Goal: Task Accomplishment & Management: Complete application form

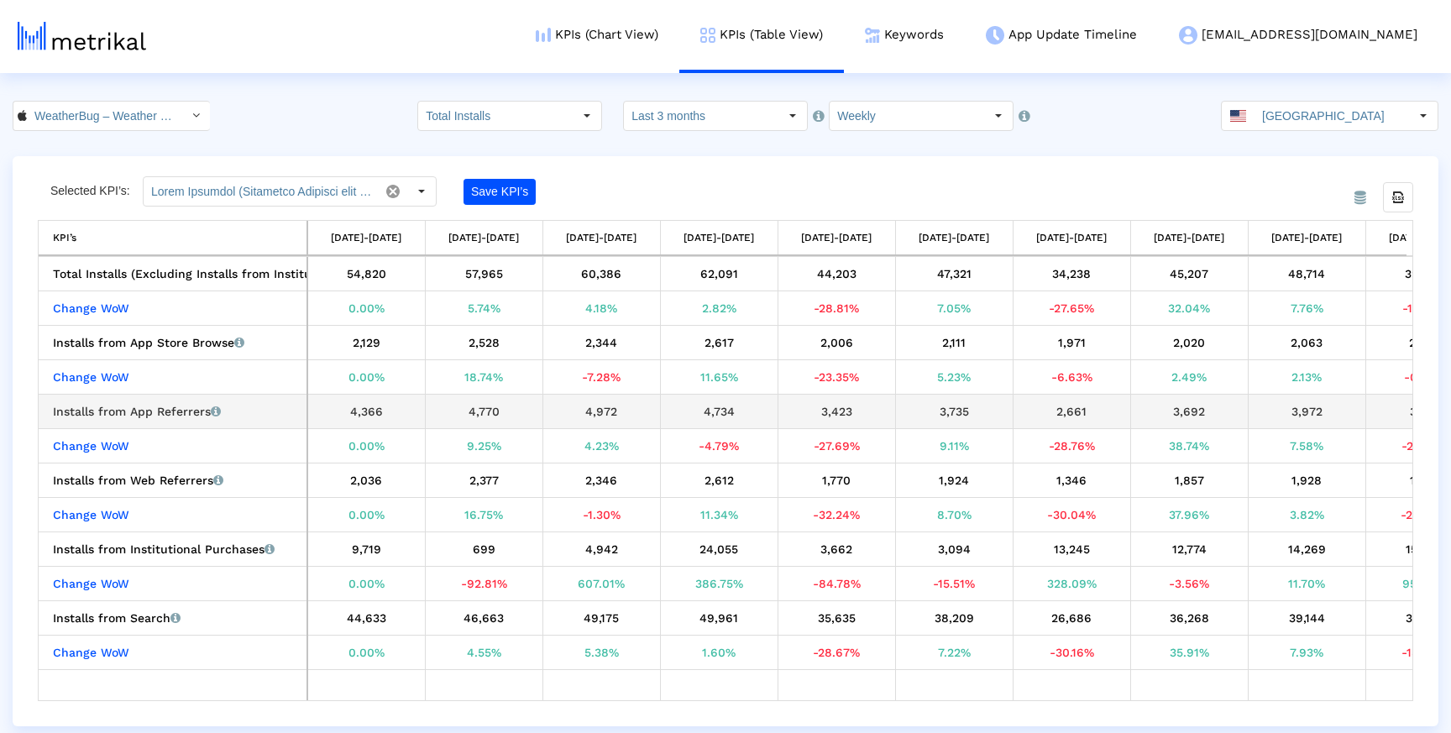
scroll to position [0, 429]
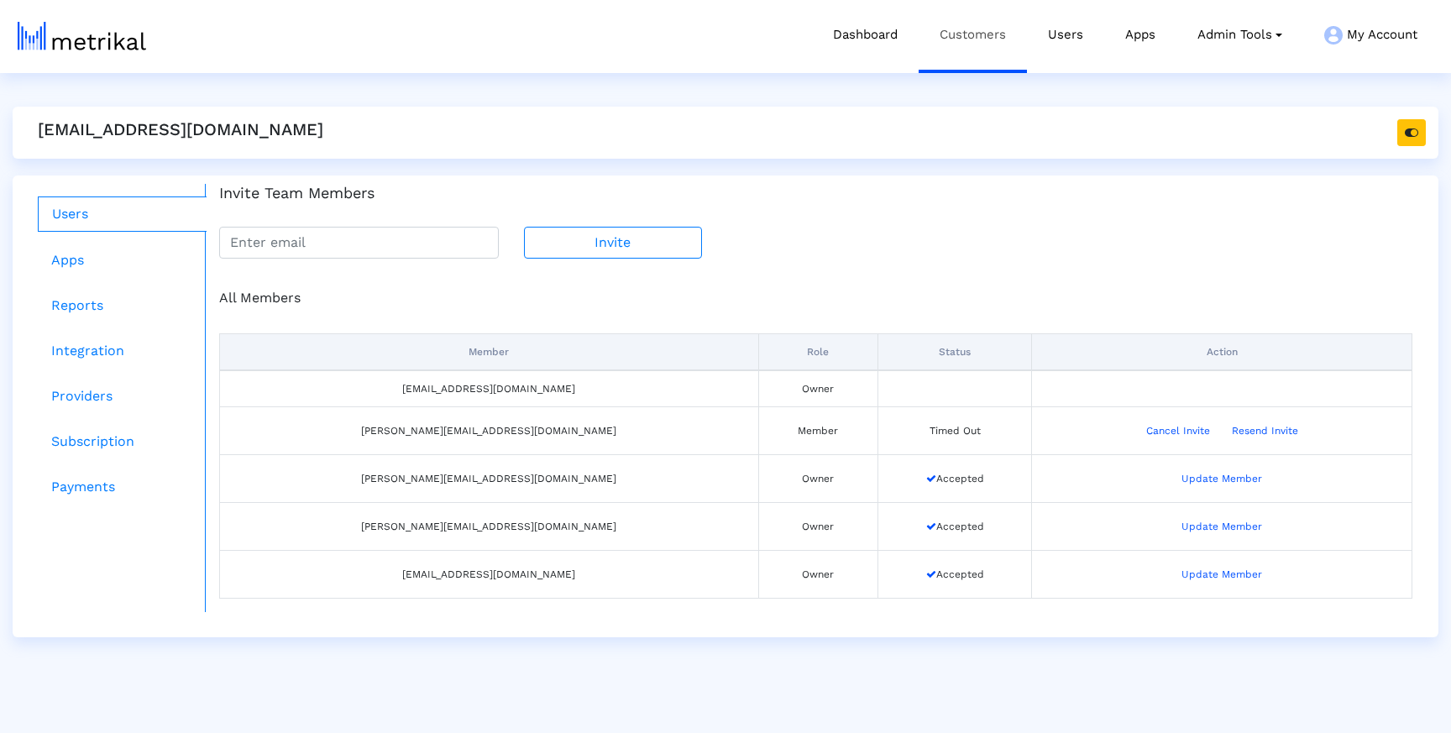
click at [948, 23] on link "Customers" at bounding box center [973, 35] width 108 height 70
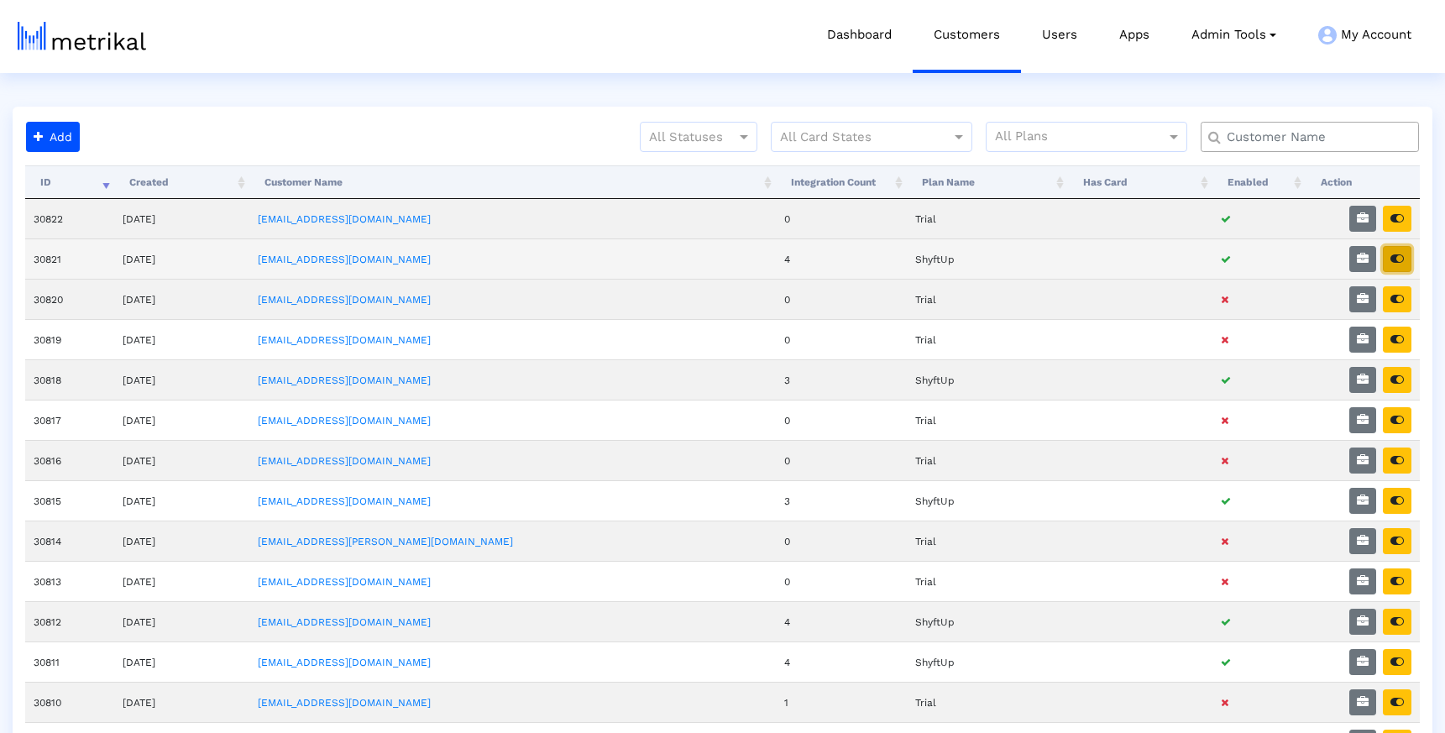
click at [1403, 250] on button "button" at bounding box center [1397, 259] width 29 height 26
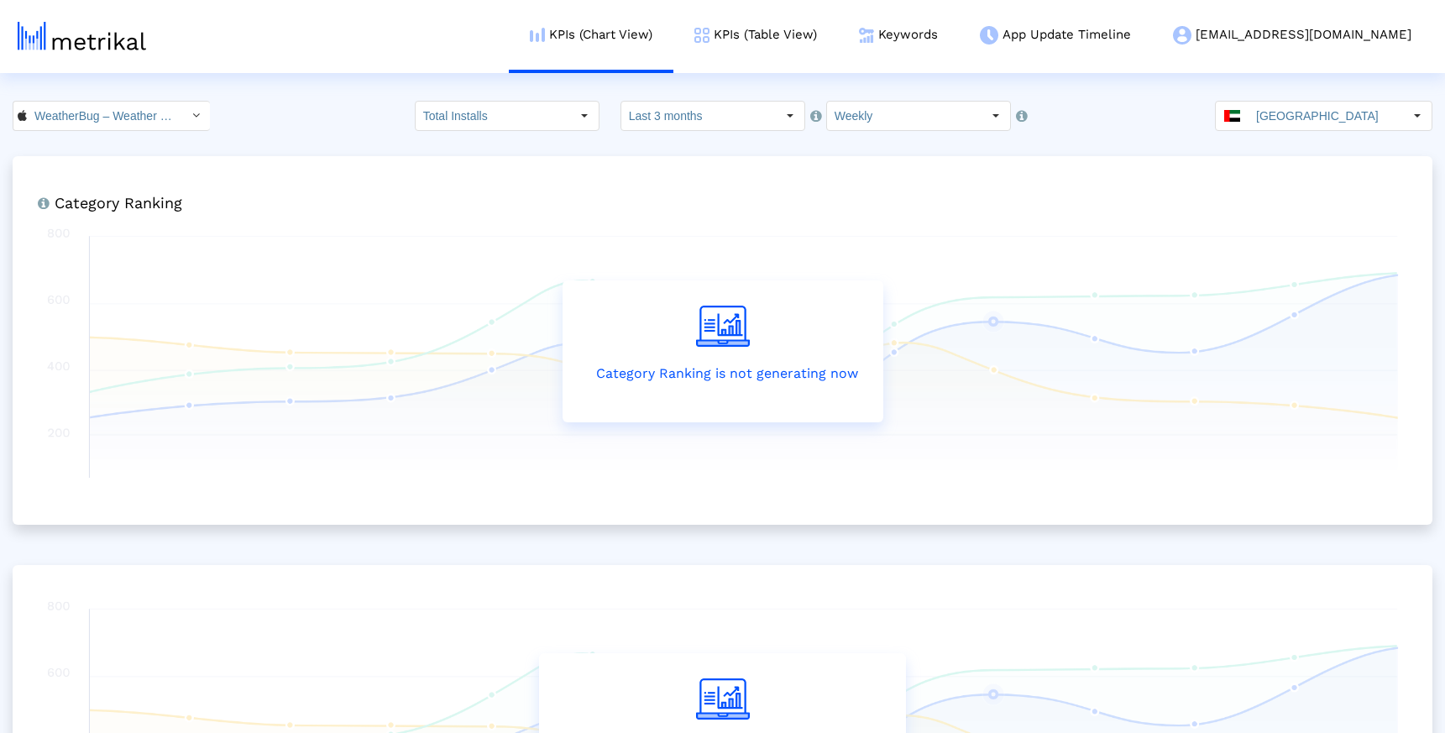
click at [1384, 124] on input "[GEOGRAPHIC_DATA]" at bounding box center [1326, 116] width 155 height 29
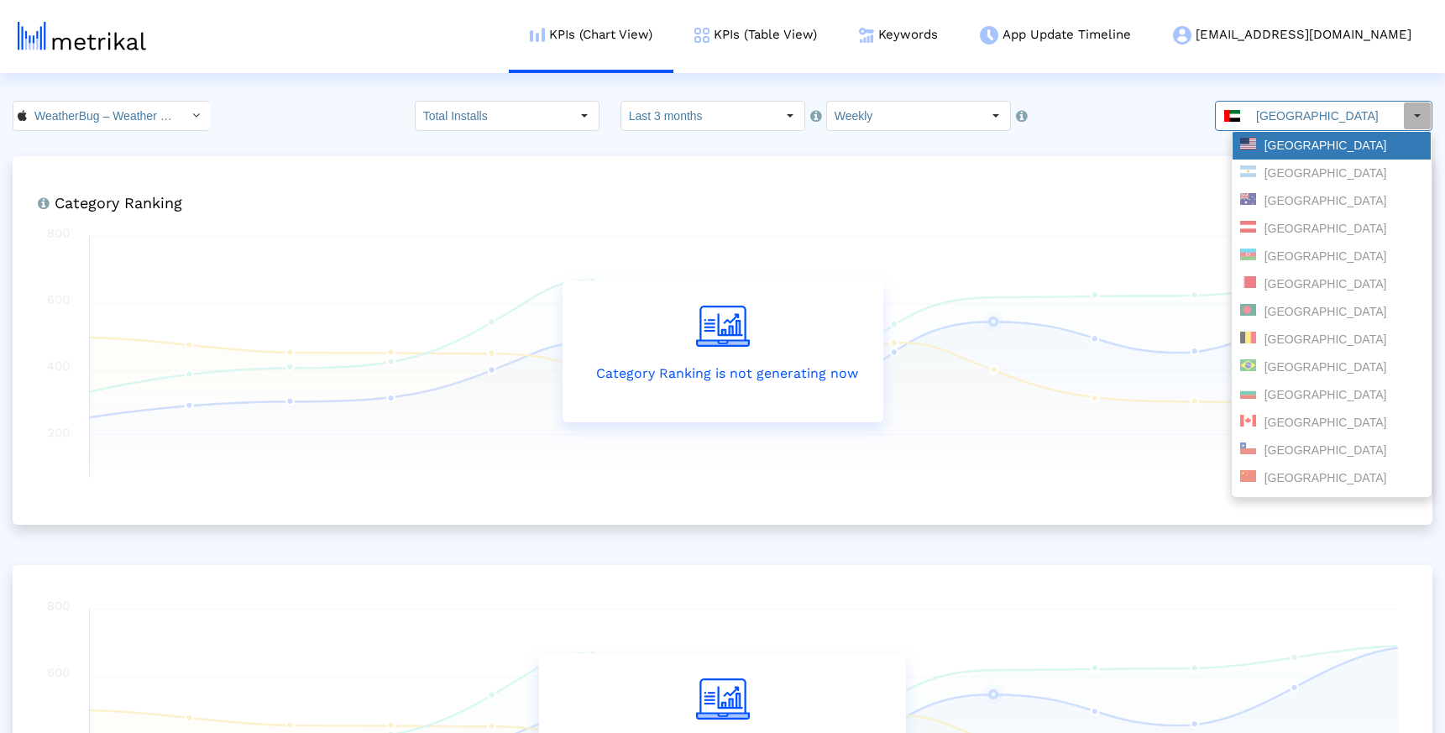
click at [1317, 145] on div "United States" at bounding box center [1332, 146] width 183 height 16
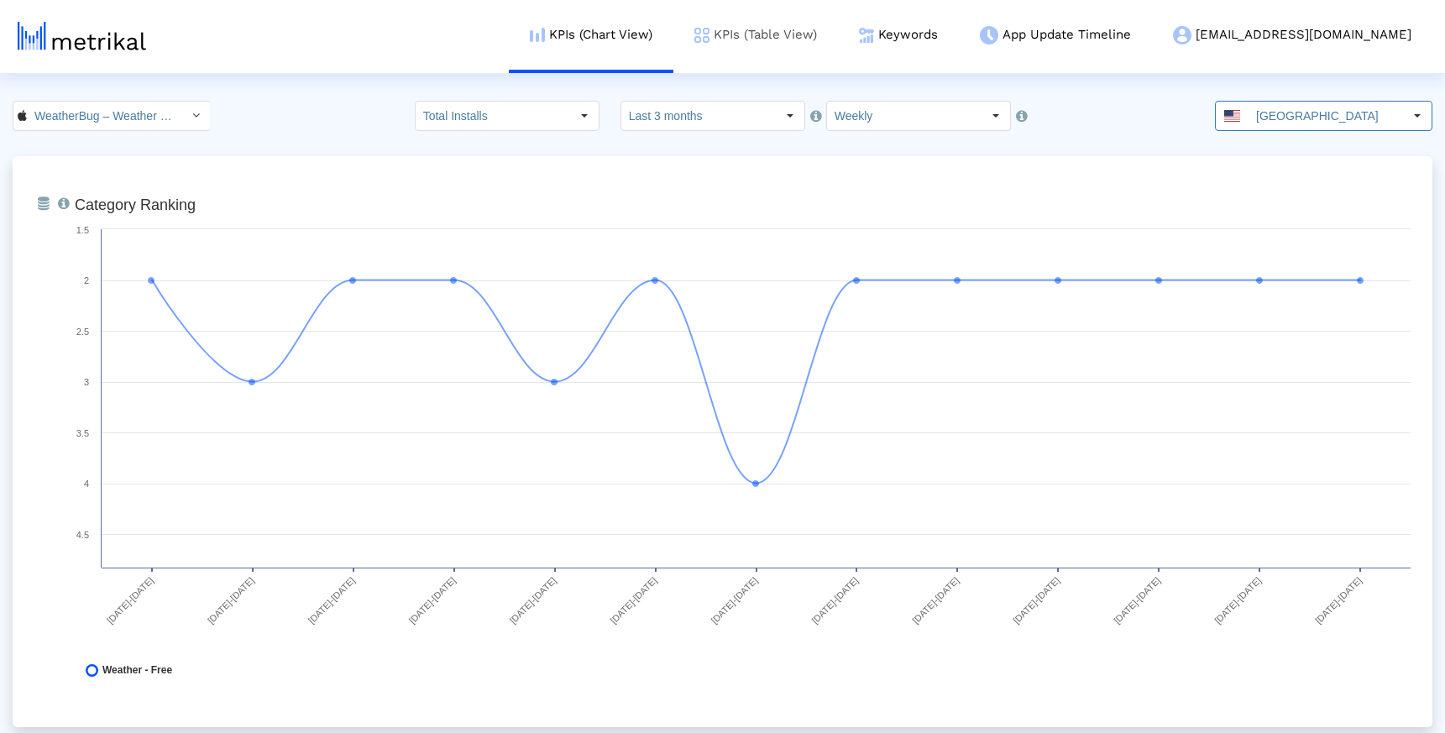
click at [826, 24] on link "KPIs (Table View)" at bounding box center [756, 35] width 165 height 70
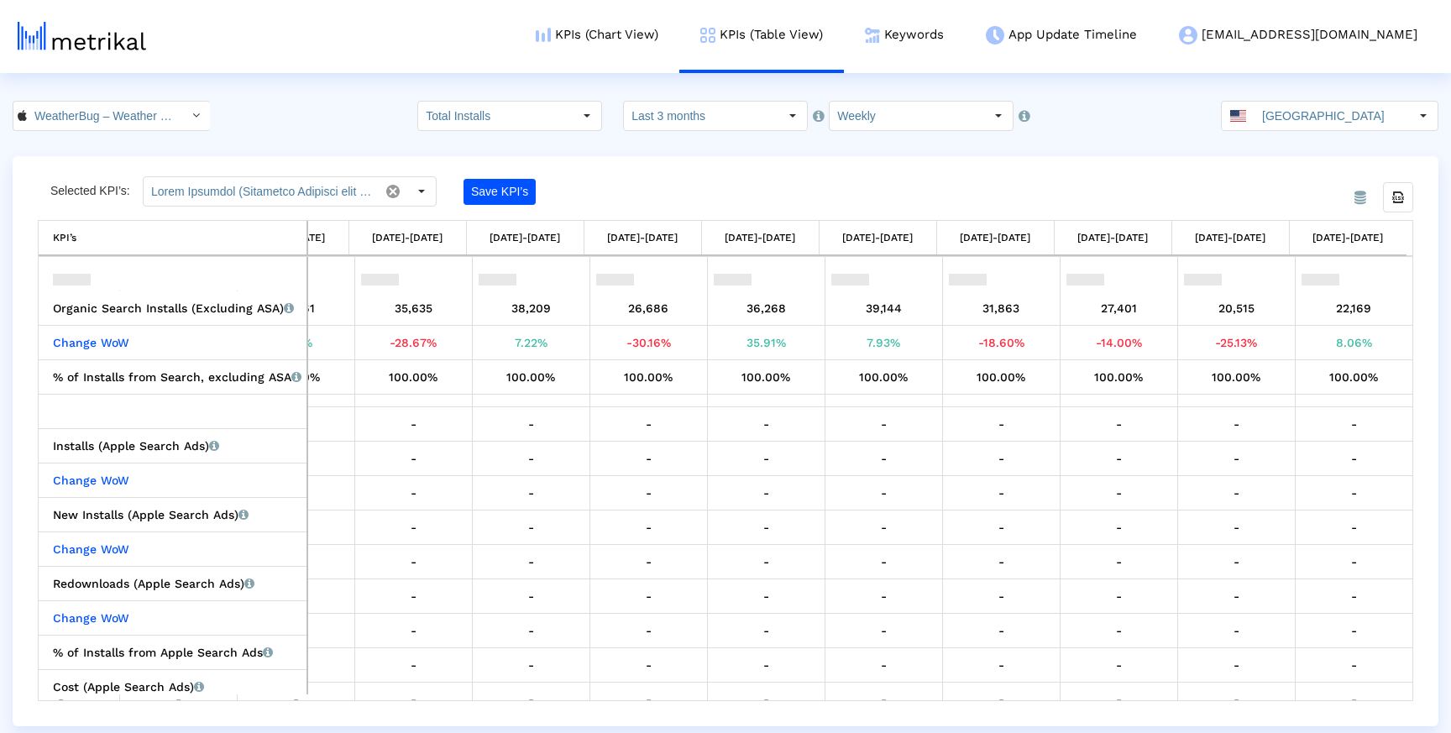
scroll to position [505, 0]
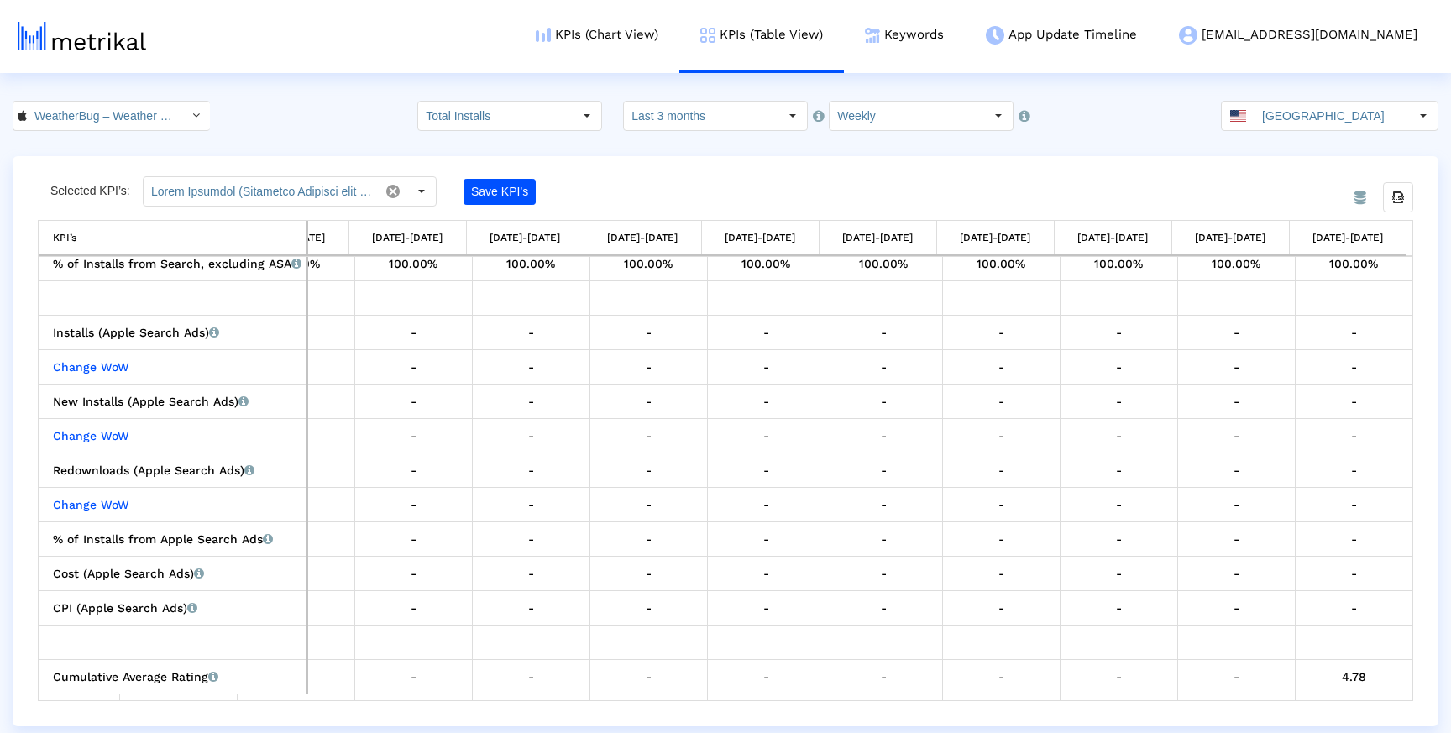
click at [629, 180] on div "Save KPI’s" at bounding box center [590, 191] width 252 height 30
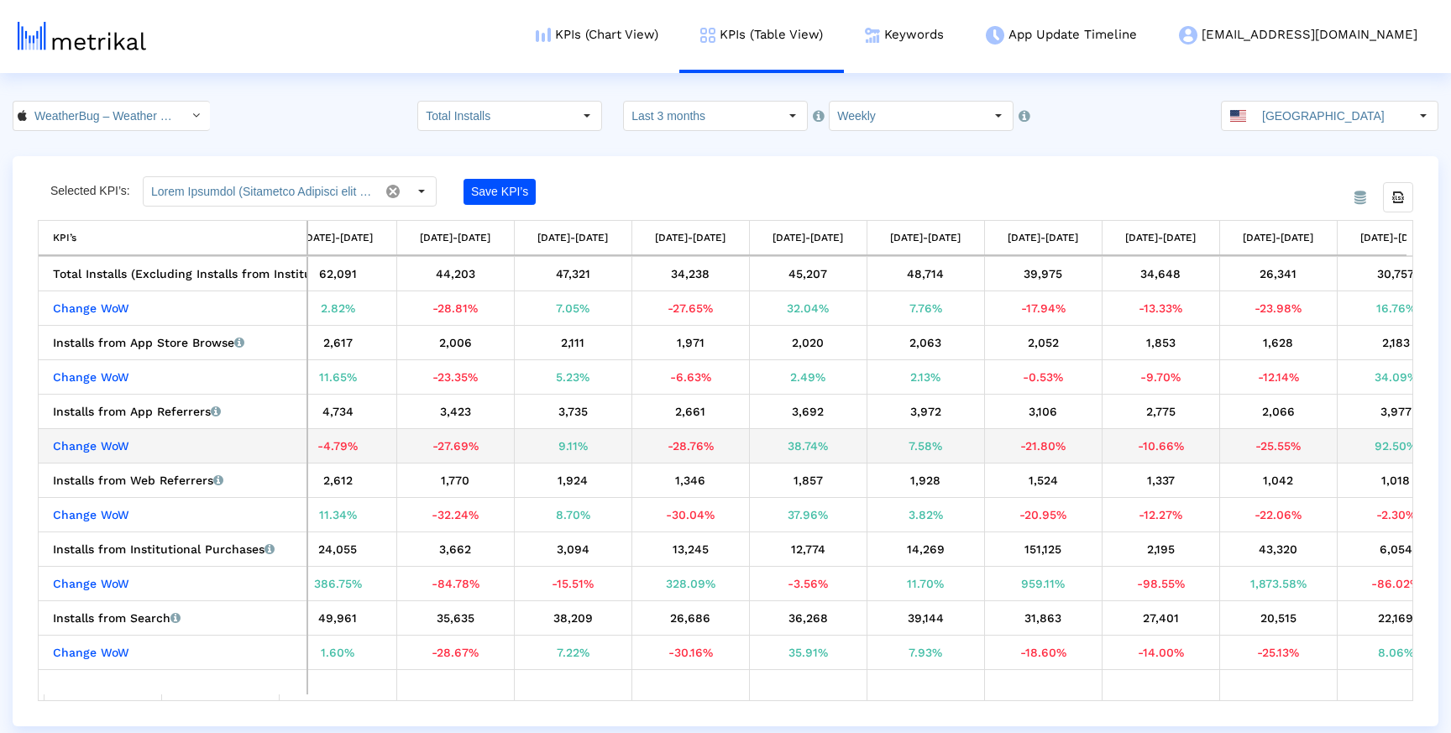
scroll to position [0, 429]
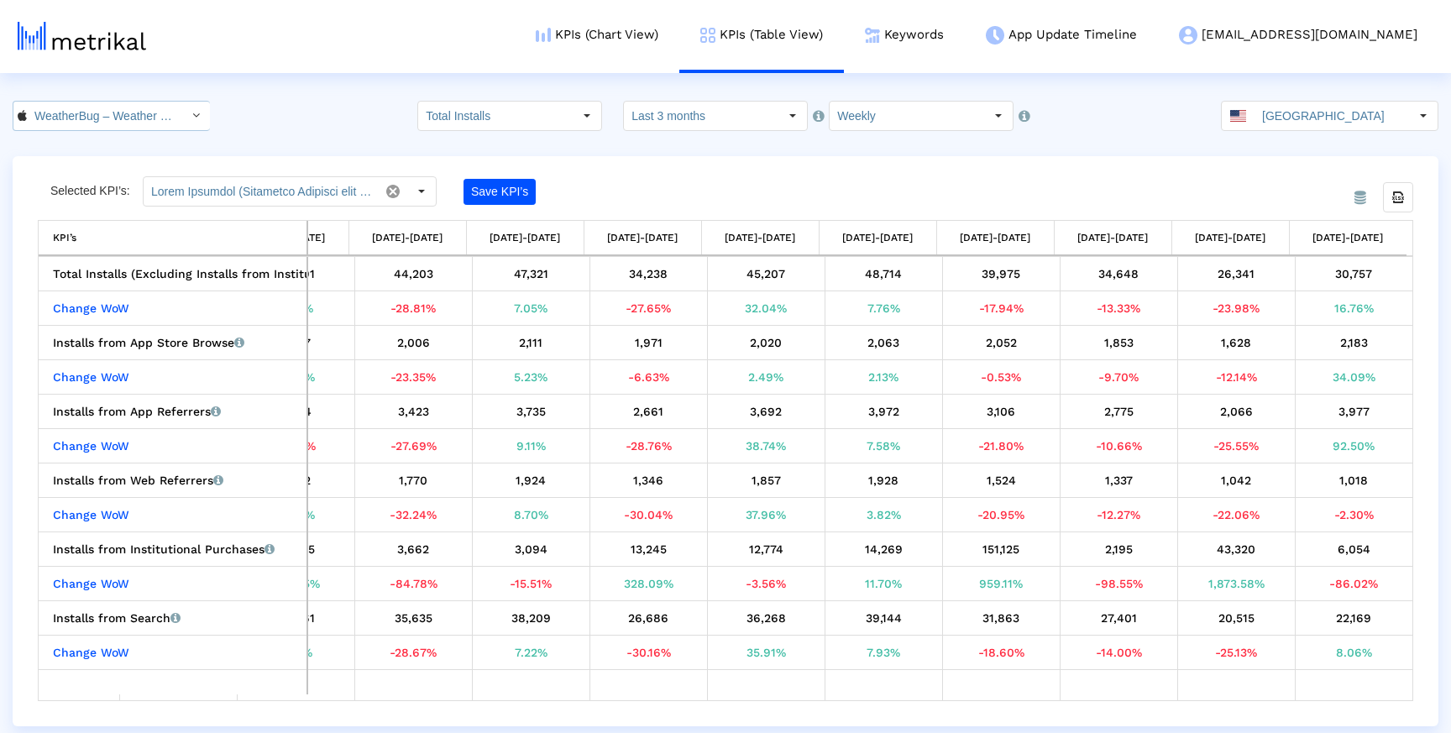
click at [182, 109] on div "Select" at bounding box center [195, 115] width 27 height 27
click at [250, 123] on div "21231 Total Installs Select how far back from today you would like to view the …" at bounding box center [725, 116] width 1451 height 30
click at [804, 186] on div "Selected KPI’s: Save KPI’s" at bounding box center [554, 191] width 1032 height 30
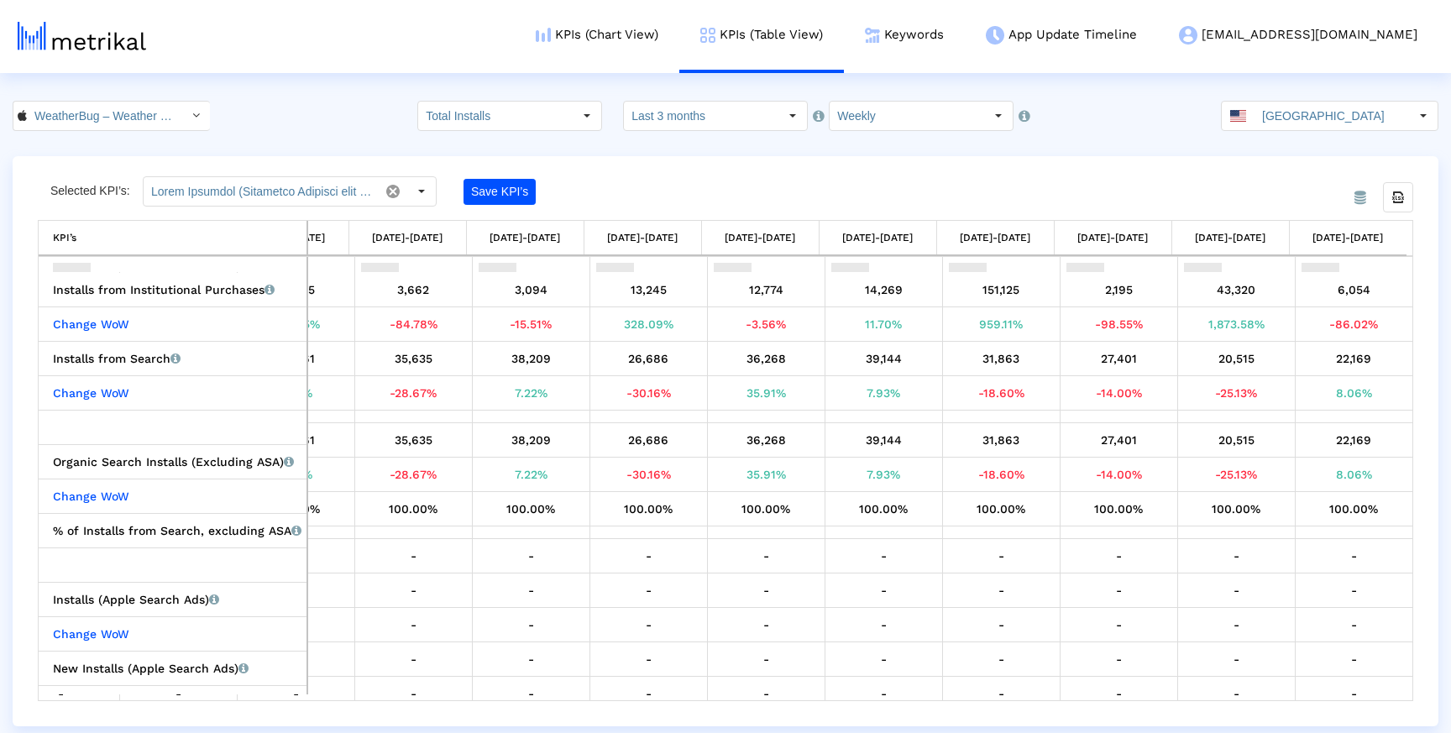
scroll to position [0, 0]
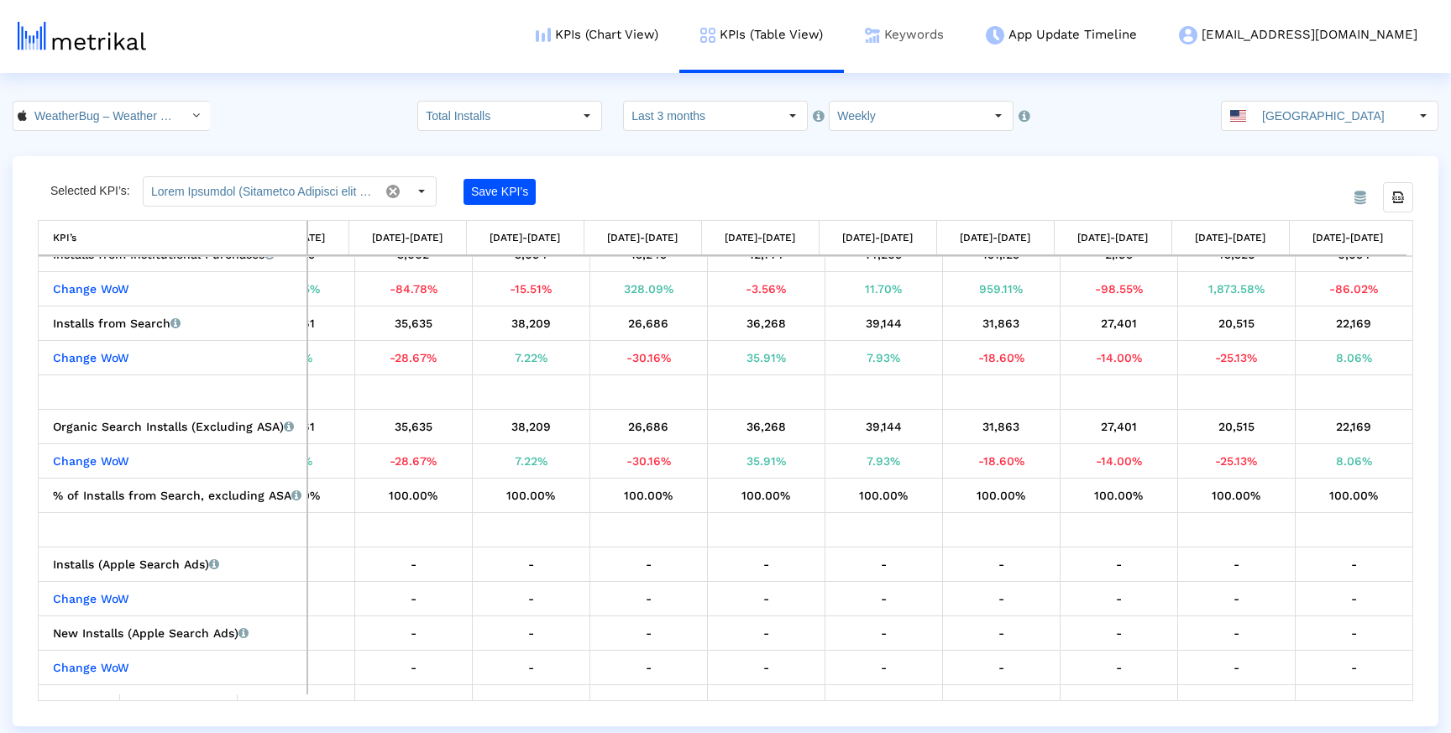
click at [963, 42] on link "Keywords" at bounding box center [904, 35] width 121 height 70
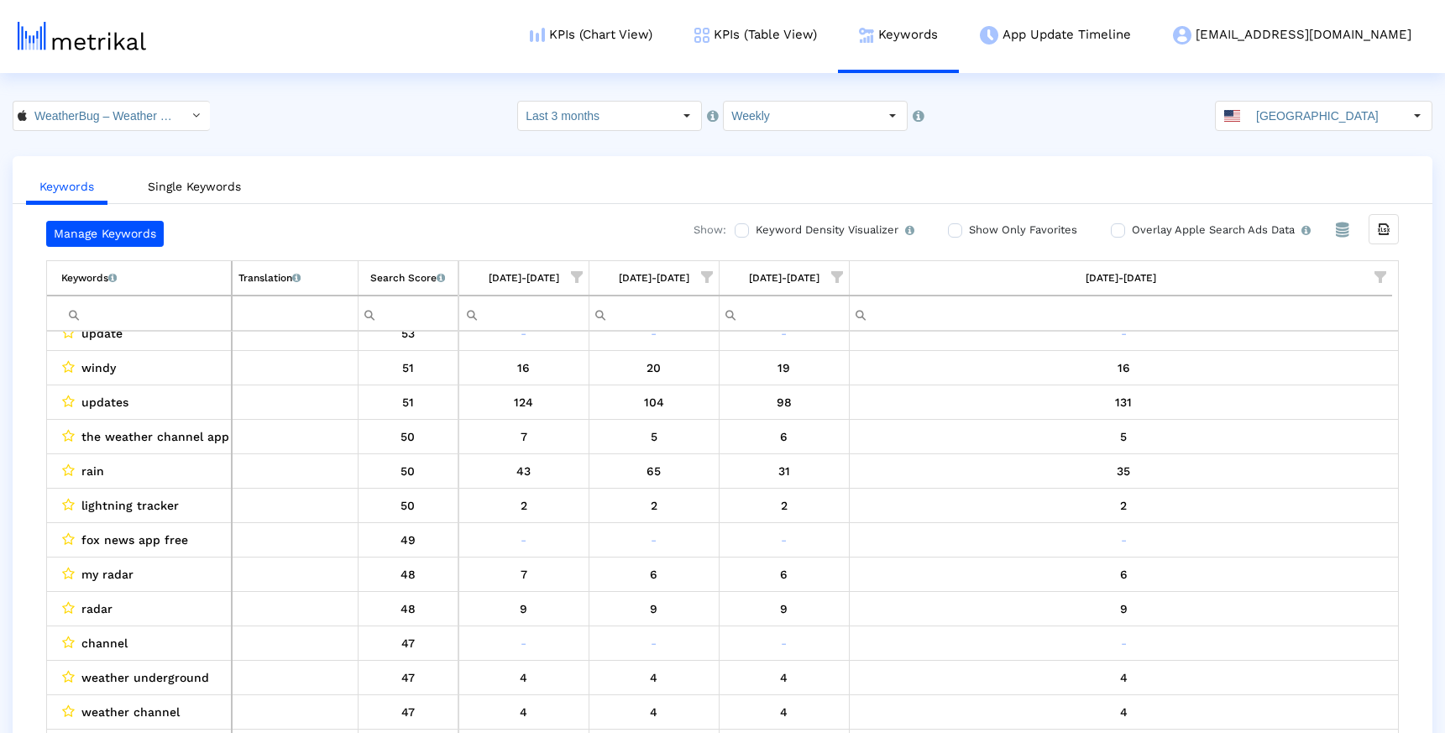
scroll to position [438, 0]
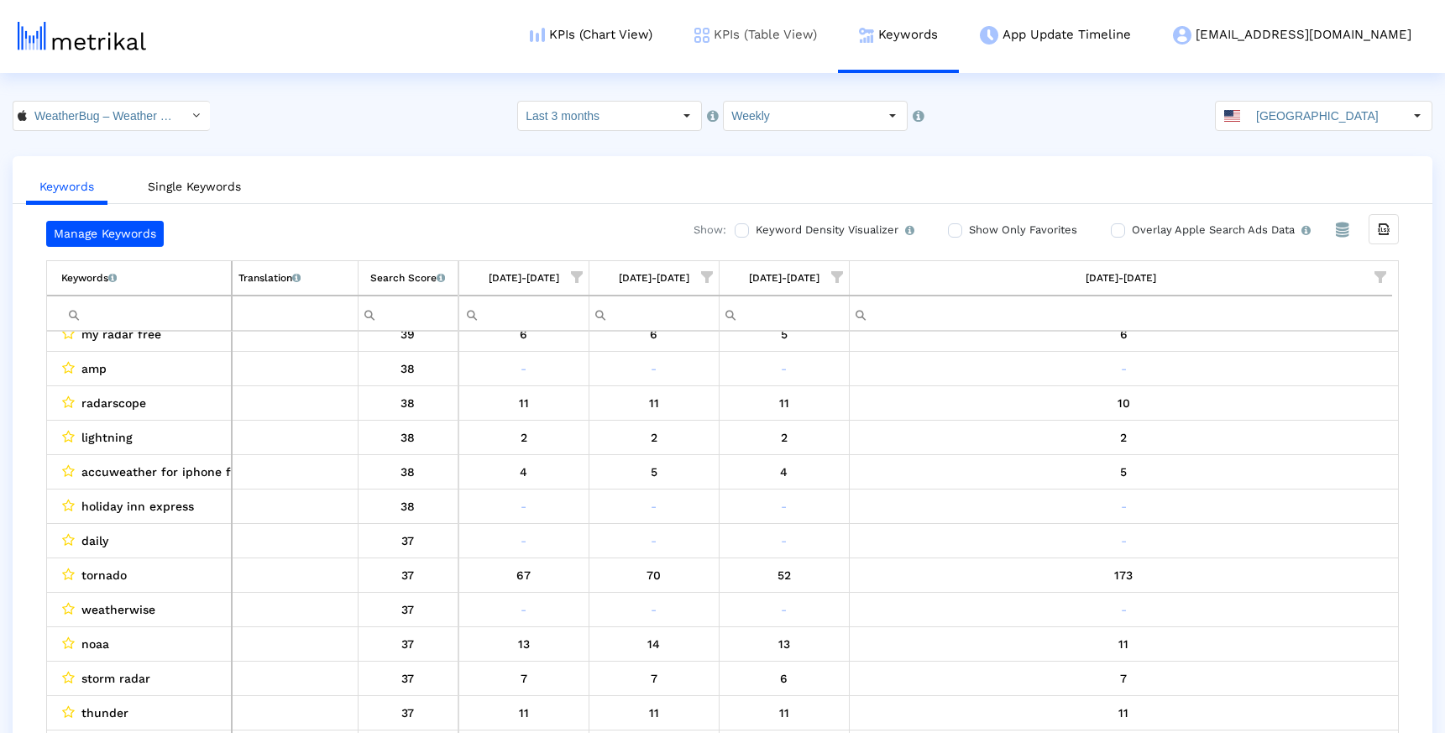
click at [805, 37] on link "KPIs (Table View)" at bounding box center [756, 35] width 165 height 70
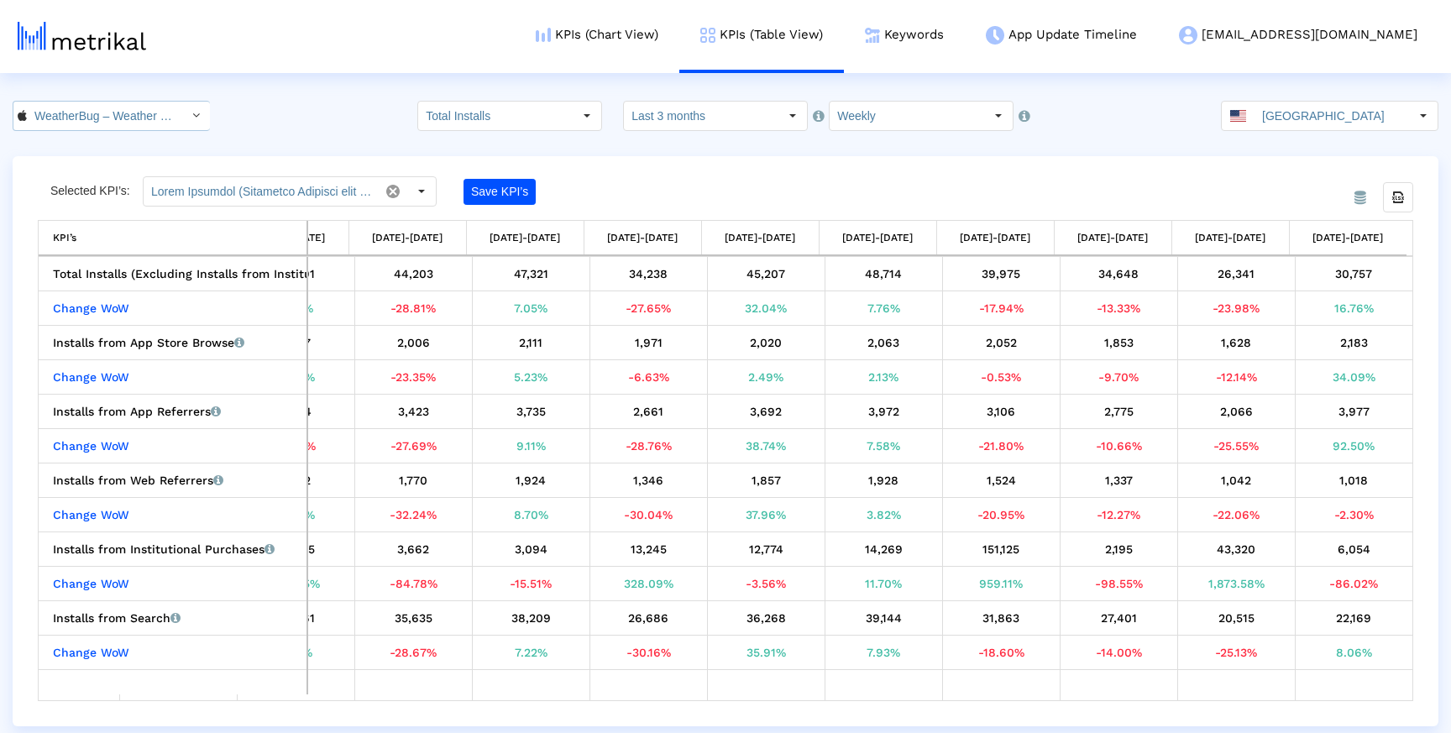
click at [126, 121] on input "WeatherBug – Weather Forecast < 281940292 >" at bounding box center [102, 116] width 151 height 29
click at [98, 168] on div "Weather Radar by WeatherBug <com.aws.android>" at bounding box center [103, 173] width 163 height 16
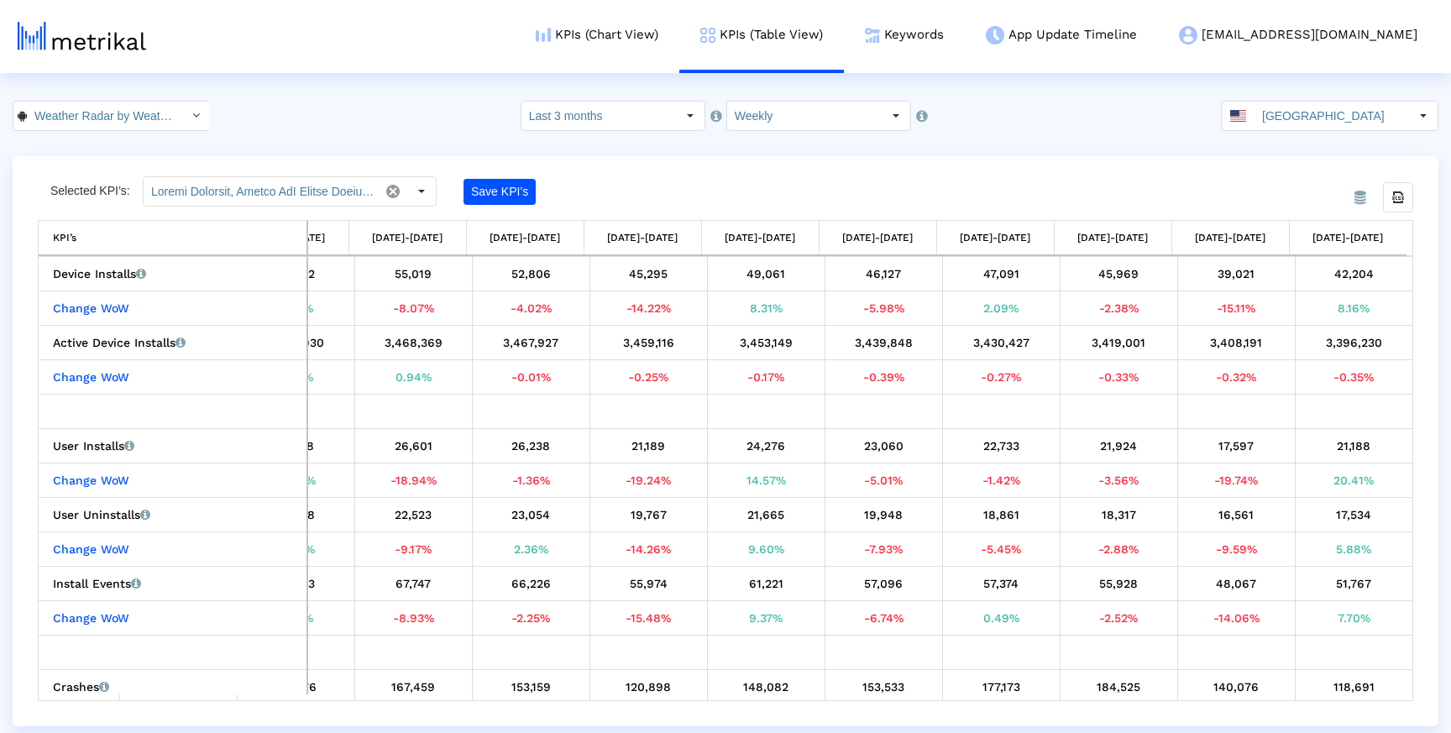
scroll to position [0, 150]
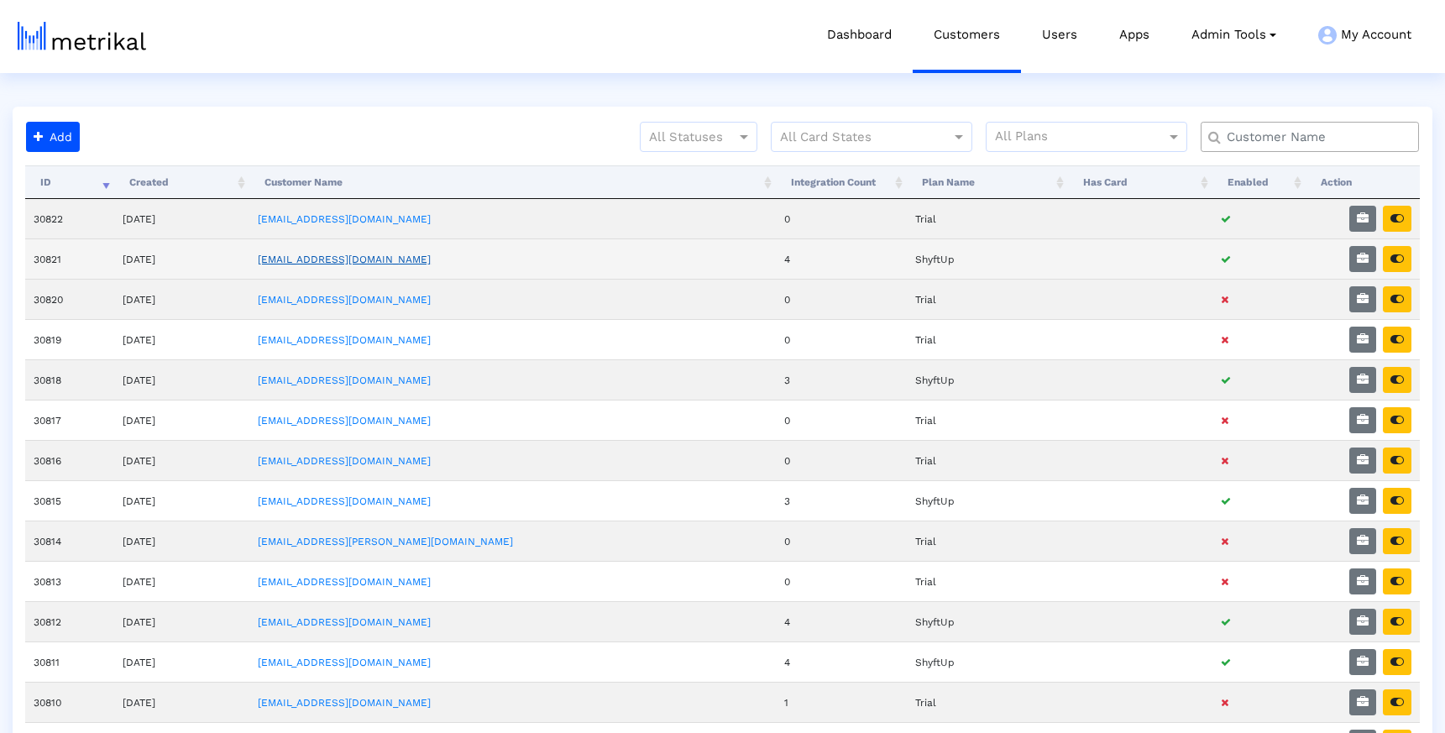
click at [352, 257] on link "[EMAIL_ADDRESS][DOMAIN_NAME]" at bounding box center [344, 260] width 173 height 12
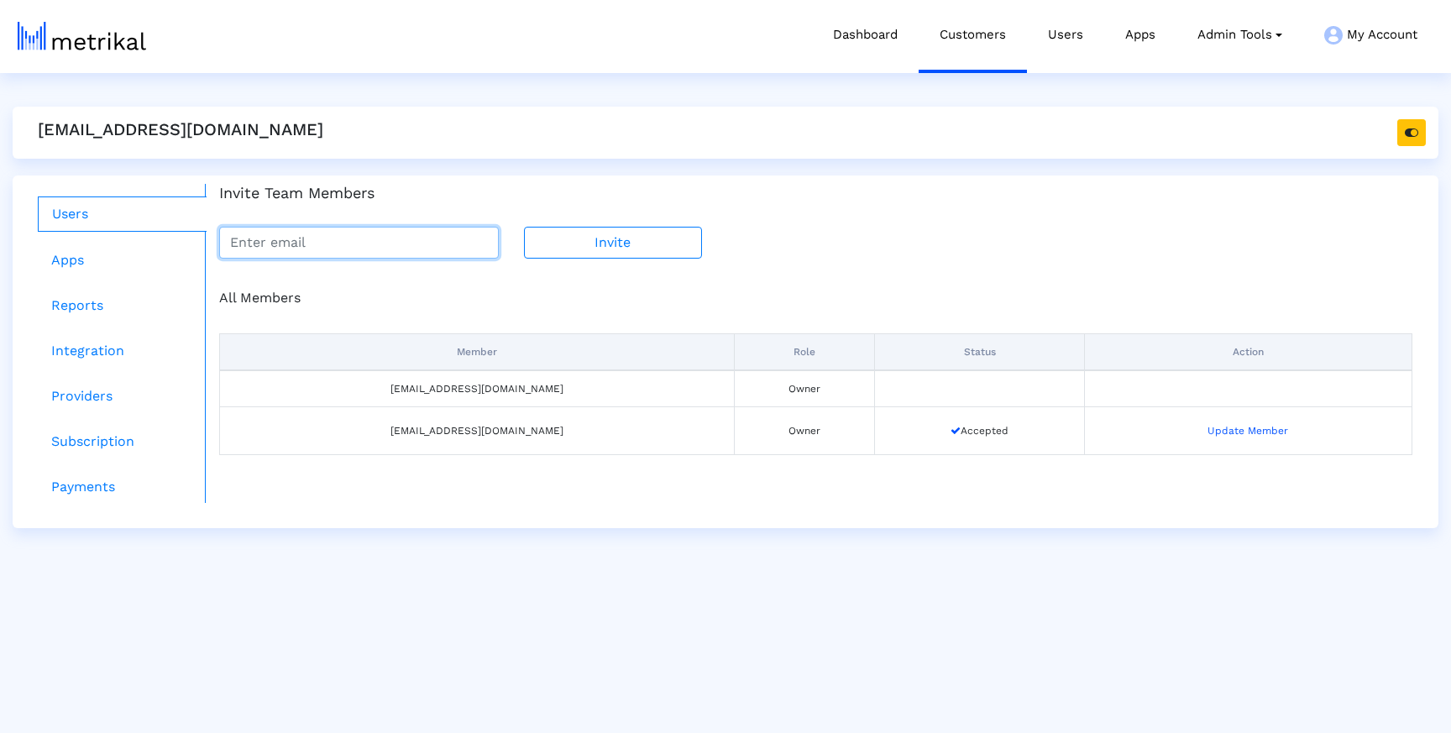
click at [306, 227] on input "email" at bounding box center [359, 243] width 280 height 32
paste input "[EMAIL_ADDRESS][DOMAIN_NAME]"
type input "[EMAIL_ADDRESS][DOMAIN_NAME]"
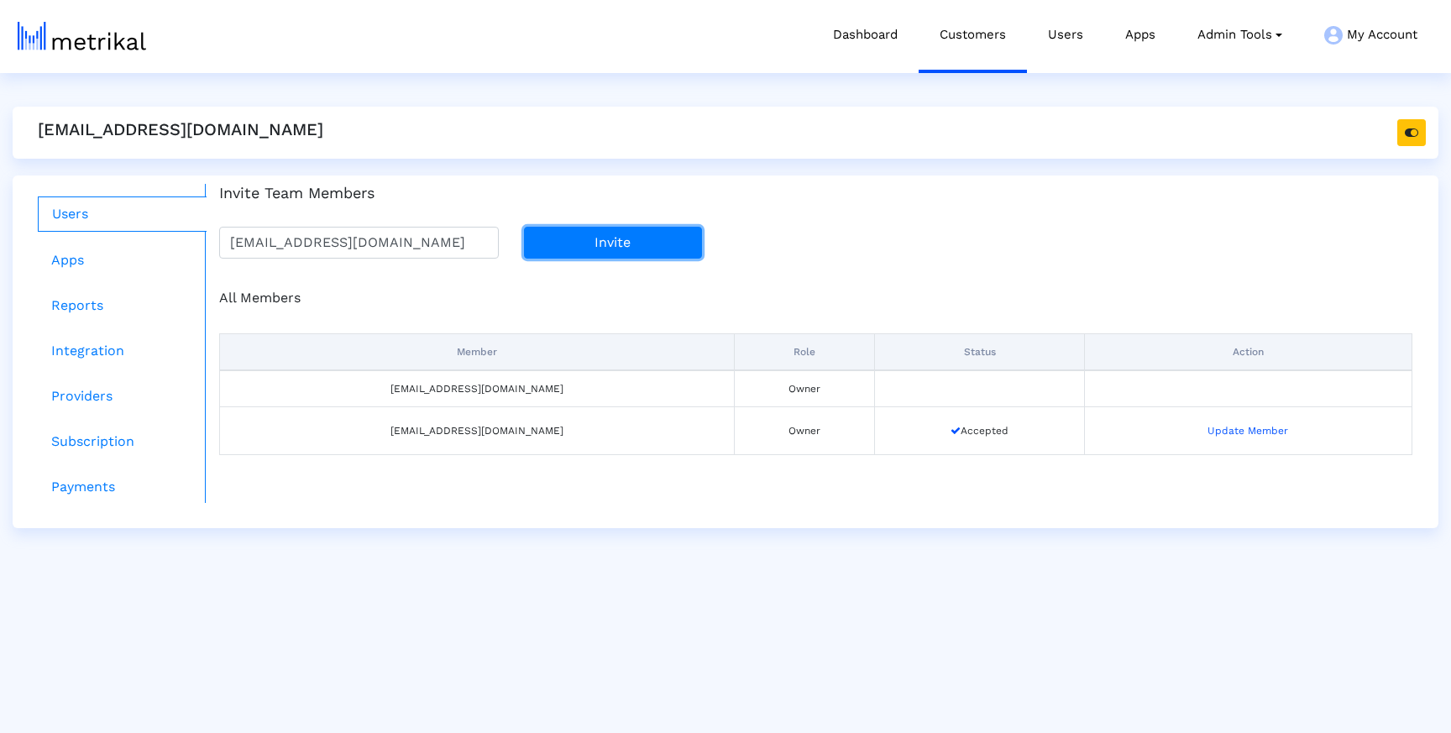
click at [616, 231] on button "Invite" at bounding box center [613, 243] width 178 height 32
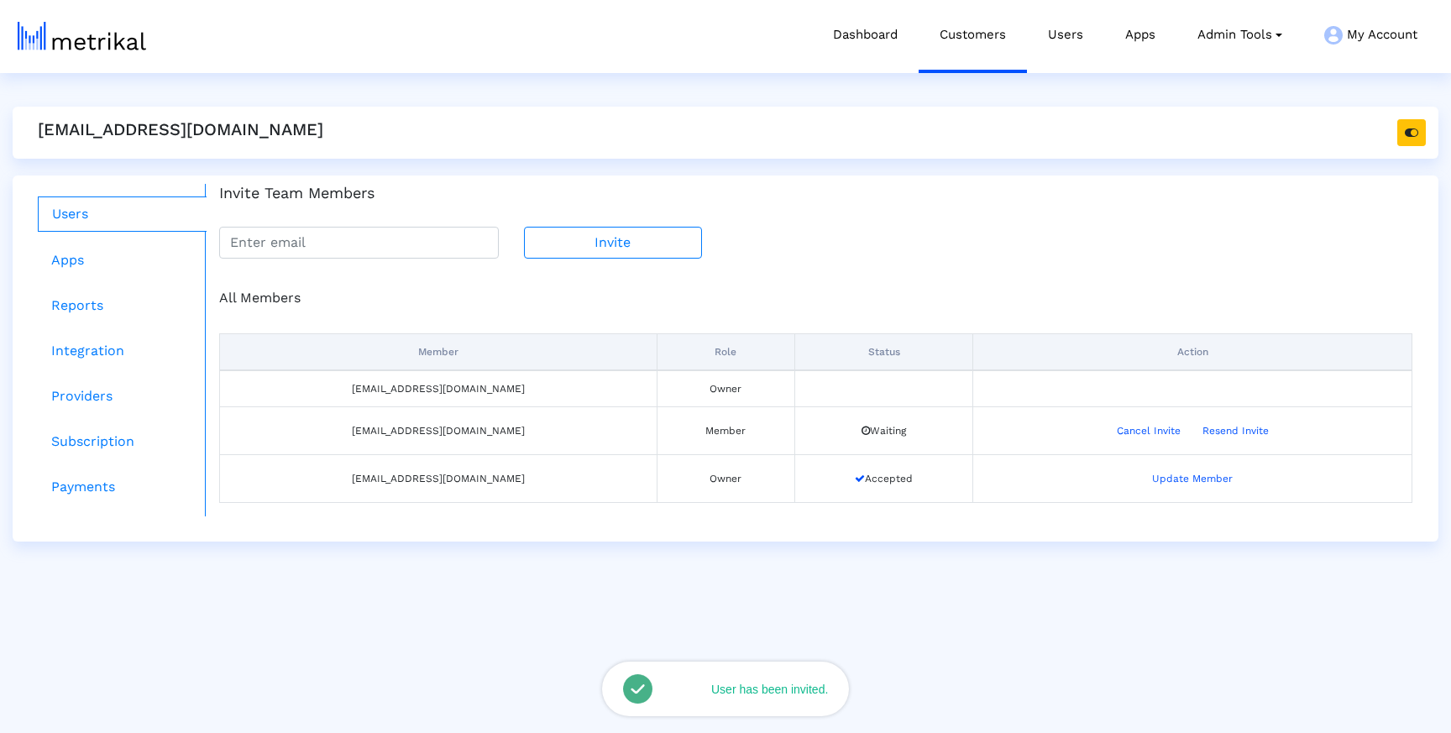
click at [436, 265] on div "All Members Member Role Status Action weatherbug@shyftup.com Owner bobsmith@wea…" at bounding box center [816, 388] width 1219 height 258
click at [436, 247] on input "email" at bounding box center [359, 243] width 280 height 32
paste input "[EMAIL_ADDRESS][DOMAIN_NAME]"
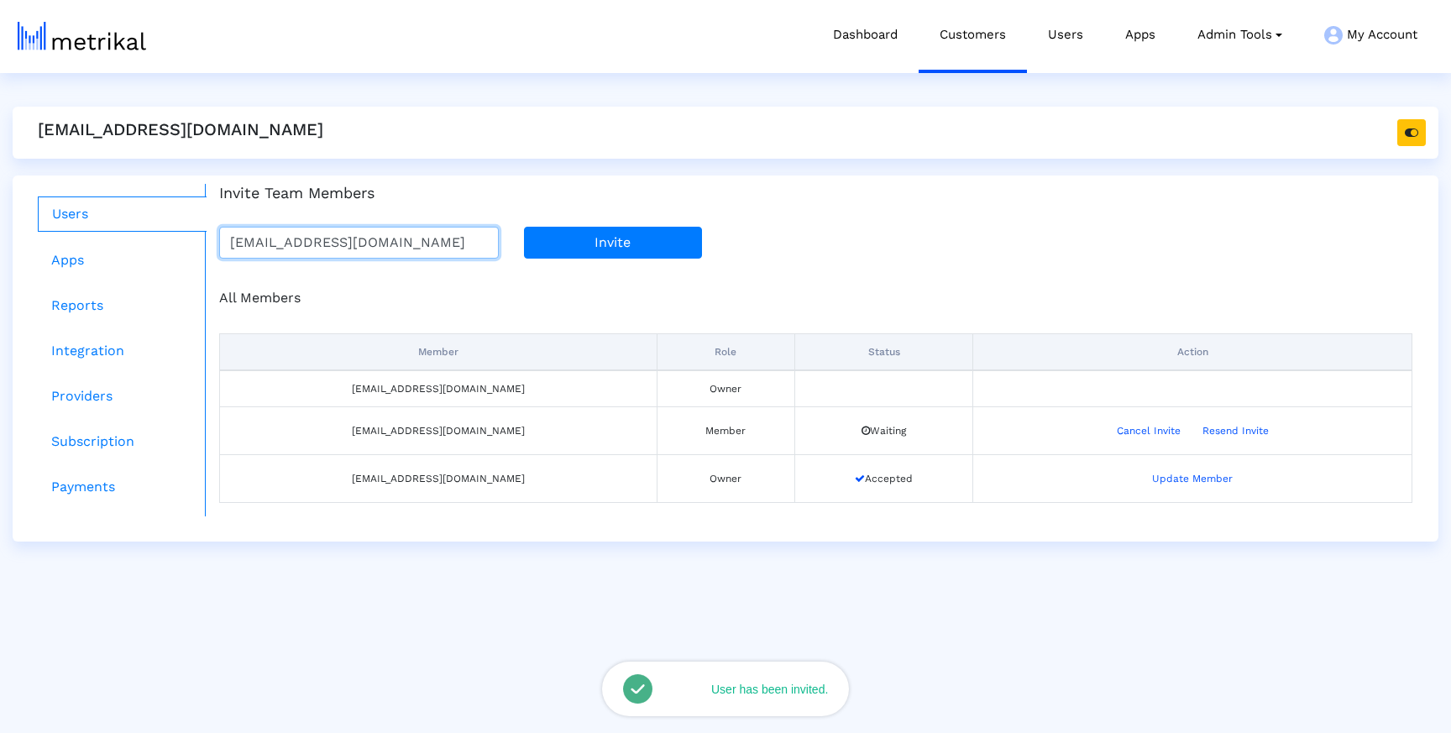
type input "[EMAIL_ADDRESS][DOMAIN_NAME]"
click at [580, 245] on button "Invite" at bounding box center [613, 243] width 178 height 32
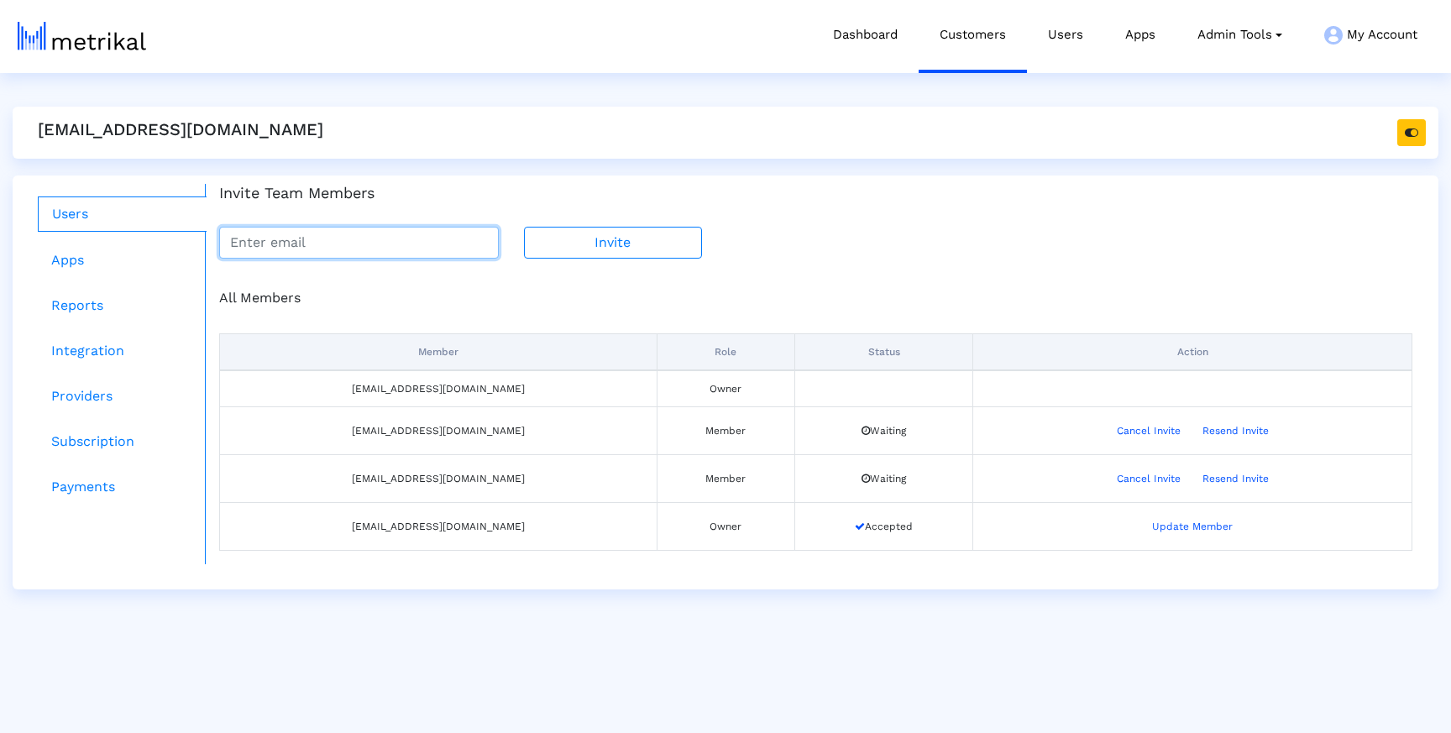
click at [380, 239] on input "email" at bounding box center [359, 243] width 280 height 32
paste input "[EMAIL_ADDRESS][DOMAIN_NAME]"
type input "[EMAIL_ADDRESS][DOMAIN_NAME]"
click at [595, 226] on div "Invite Team Members mulmer@weatherbug.com Invite" at bounding box center [816, 221] width 1219 height 75
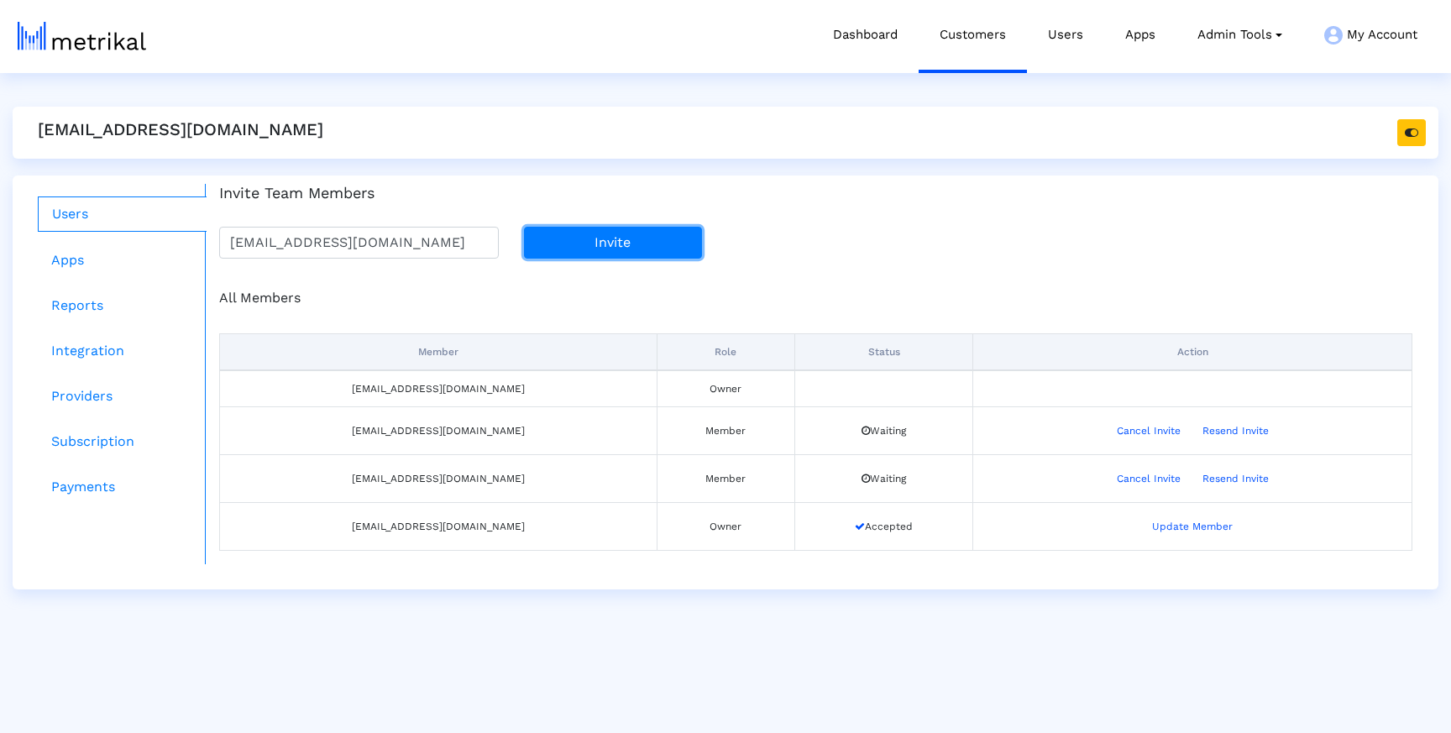
click at [595, 242] on button "Invite" at bounding box center [613, 243] width 178 height 32
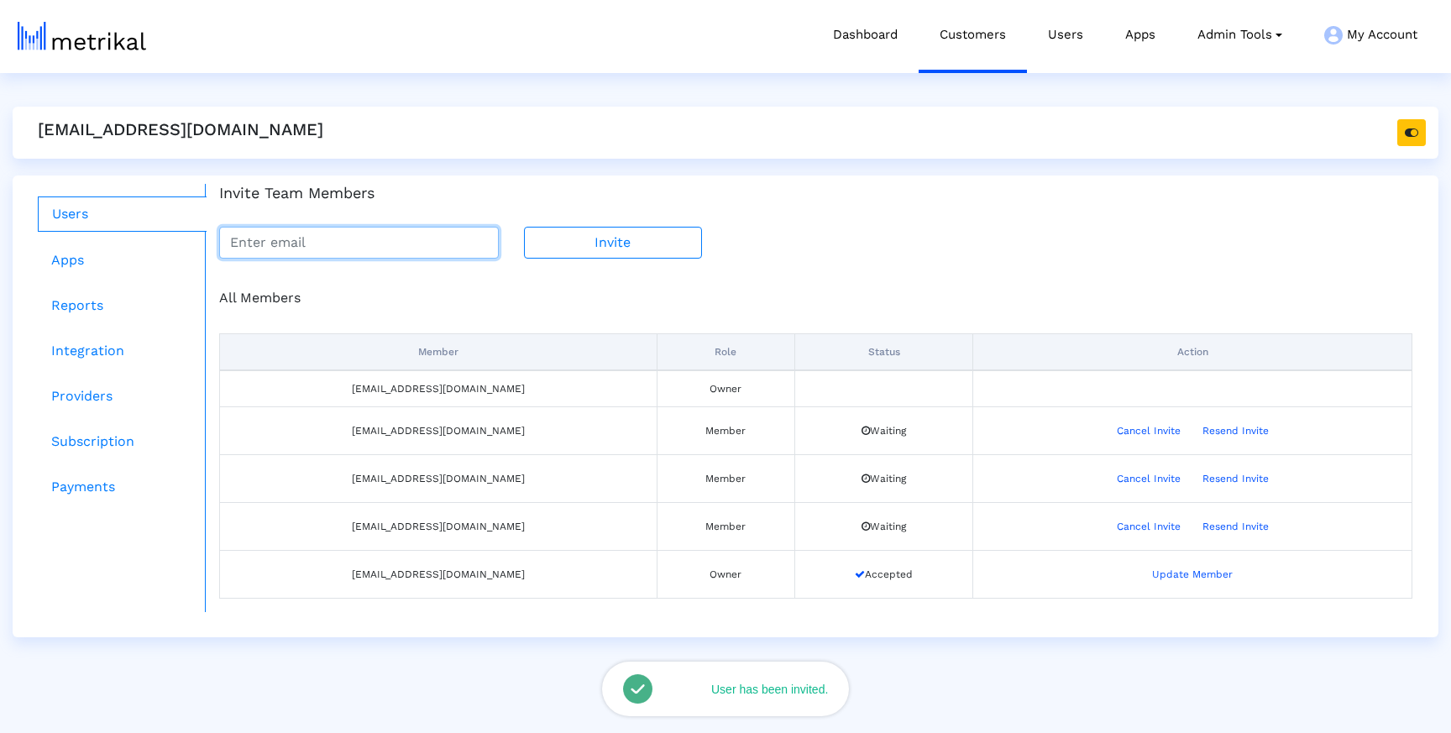
click at [469, 243] on input "email" at bounding box center [359, 243] width 280 height 32
paste input "[EMAIL_ADDRESS][DOMAIN_NAME]"
type input "[EMAIL_ADDRESS][DOMAIN_NAME]"
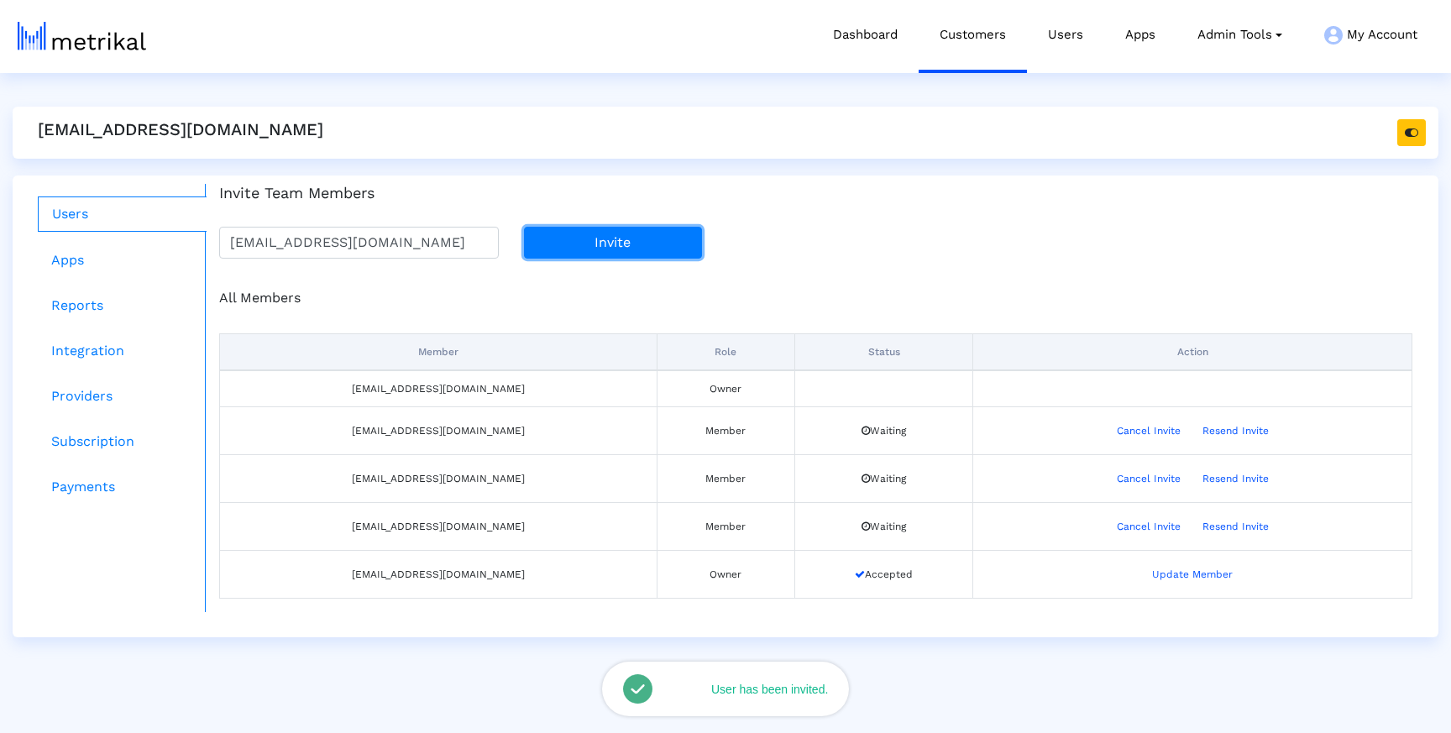
click at [630, 248] on button "Invite" at bounding box center [613, 243] width 178 height 32
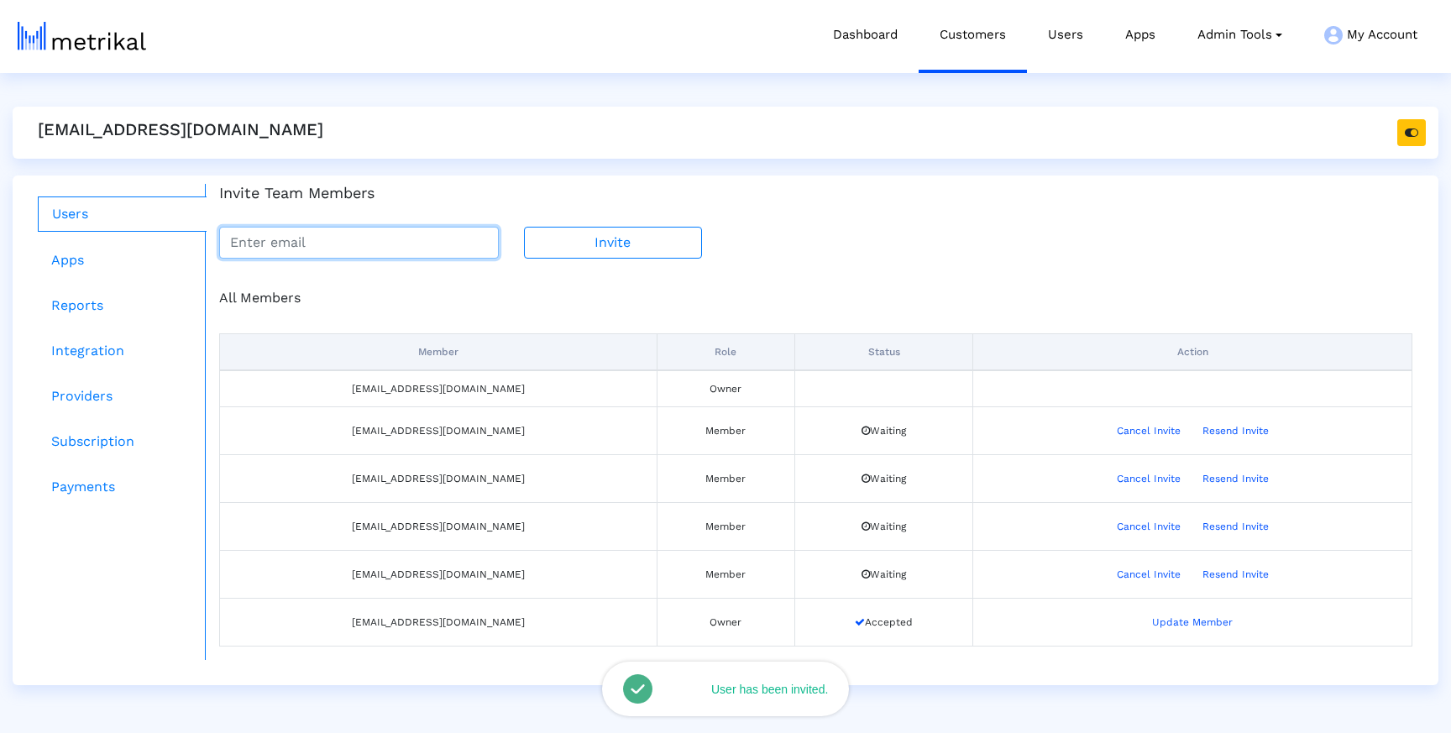
click at [424, 240] on input "email" at bounding box center [359, 243] width 280 height 32
paste input "[DOMAIN_NAME][EMAIL_ADDRESS][DOMAIN_NAME]"
type input "[DOMAIN_NAME][EMAIL_ADDRESS][DOMAIN_NAME]"
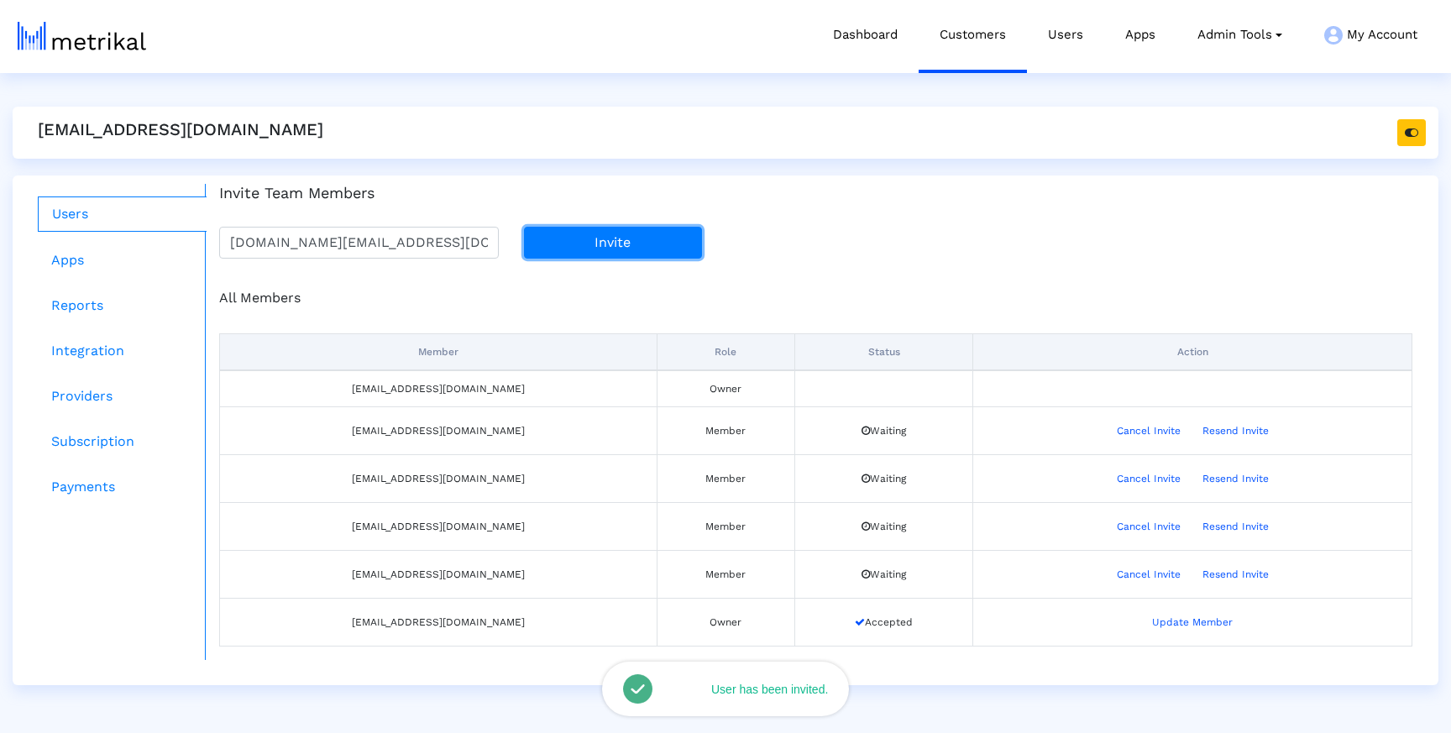
click at [616, 248] on button "Invite" at bounding box center [613, 243] width 178 height 32
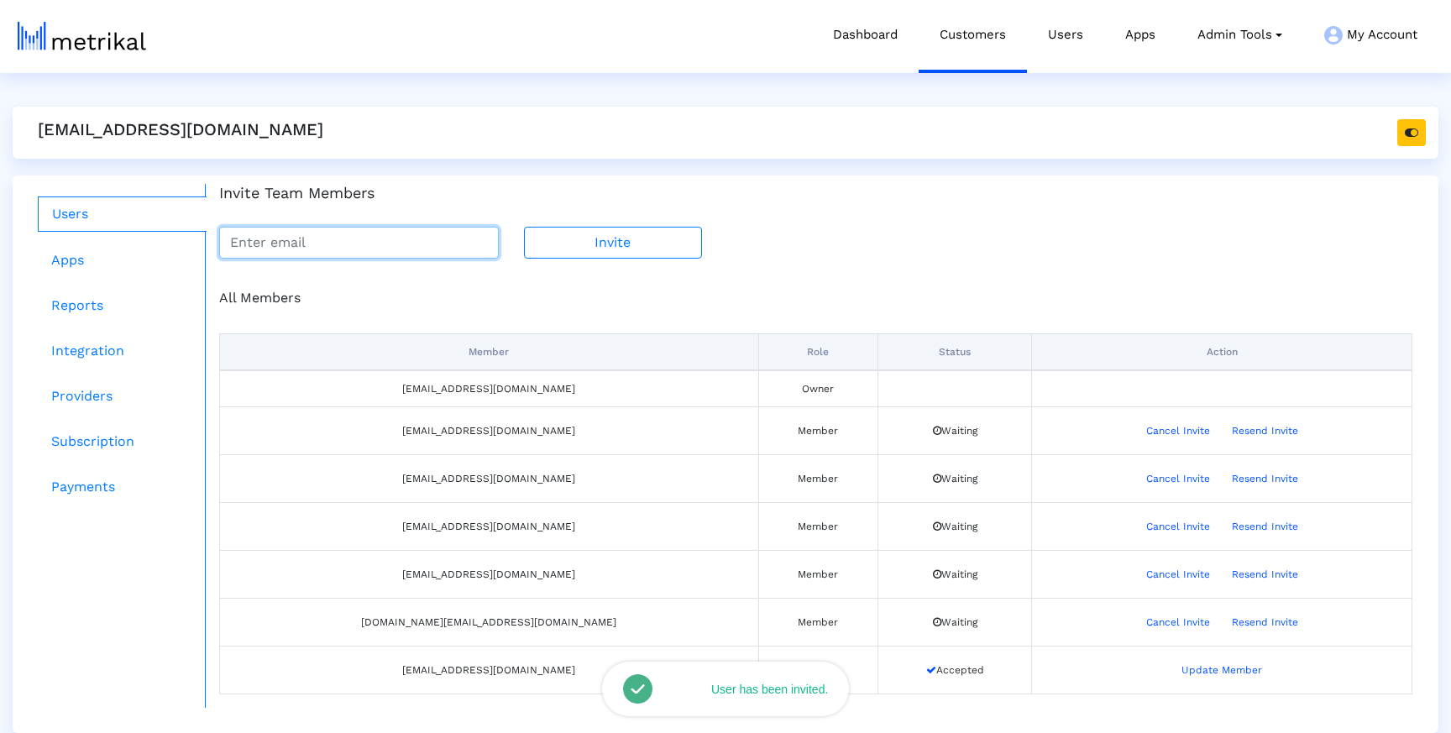
click at [231, 255] on input "email" at bounding box center [359, 243] width 280 height 32
paste input "[EMAIL_ADDRESS][DOMAIN_NAME]"
type input "[EMAIL_ADDRESS][DOMAIN_NAME]"
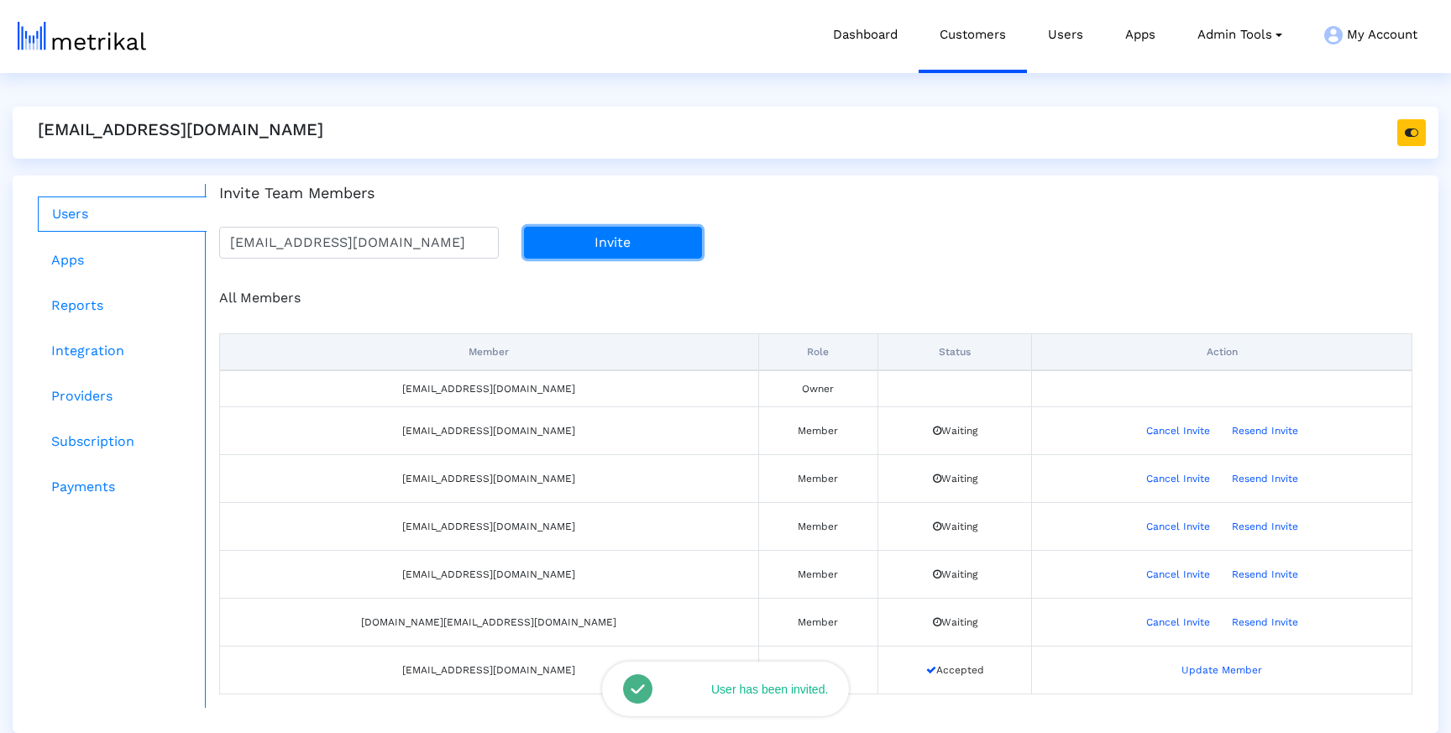
click at [588, 254] on button "Invite" at bounding box center [613, 243] width 178 height 32
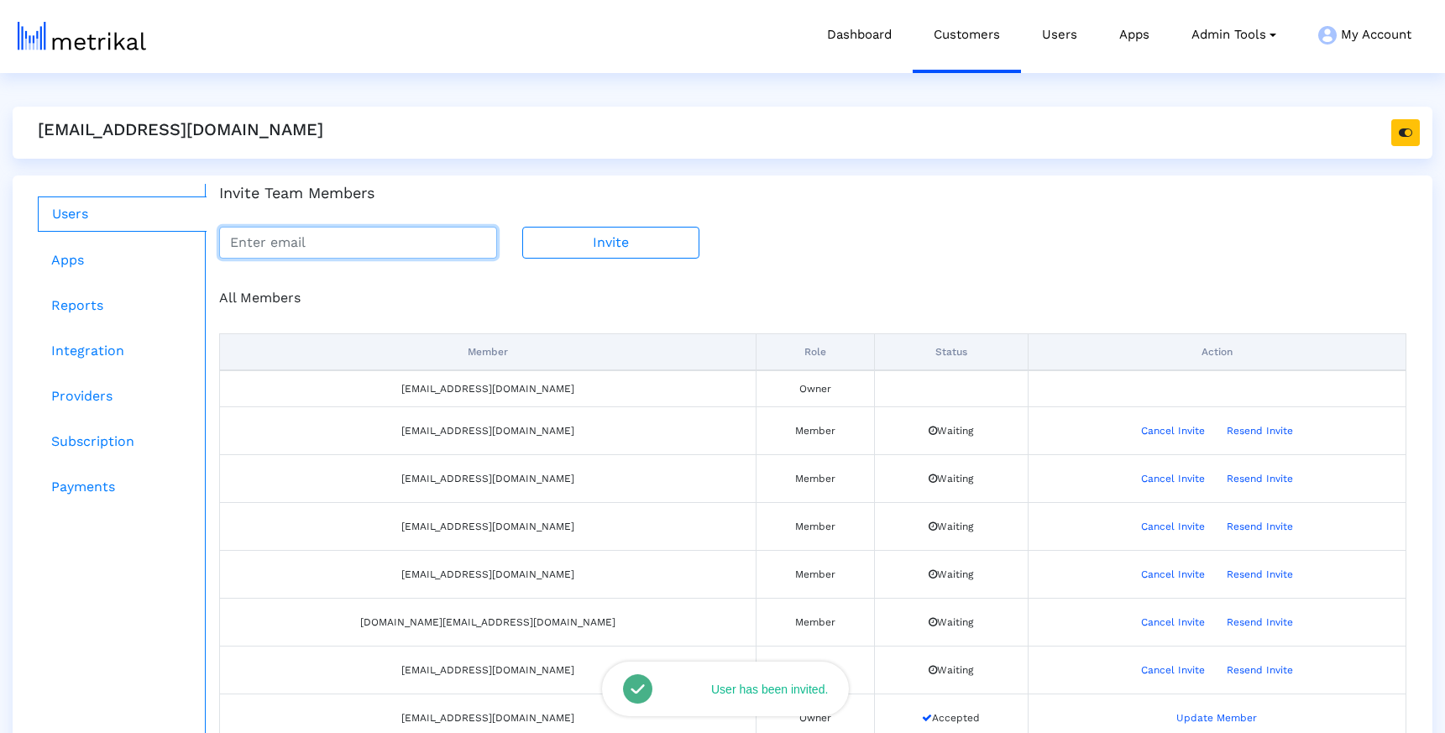
click at [438, 250] on input "email" at bounding box center [358, 243] width 278 height 32
paste input "[EMAIL_ADDRESS][DOMAIN_NAME]"
type input "[EMAIL_ADDRESS][DOMAIN_NAME]"
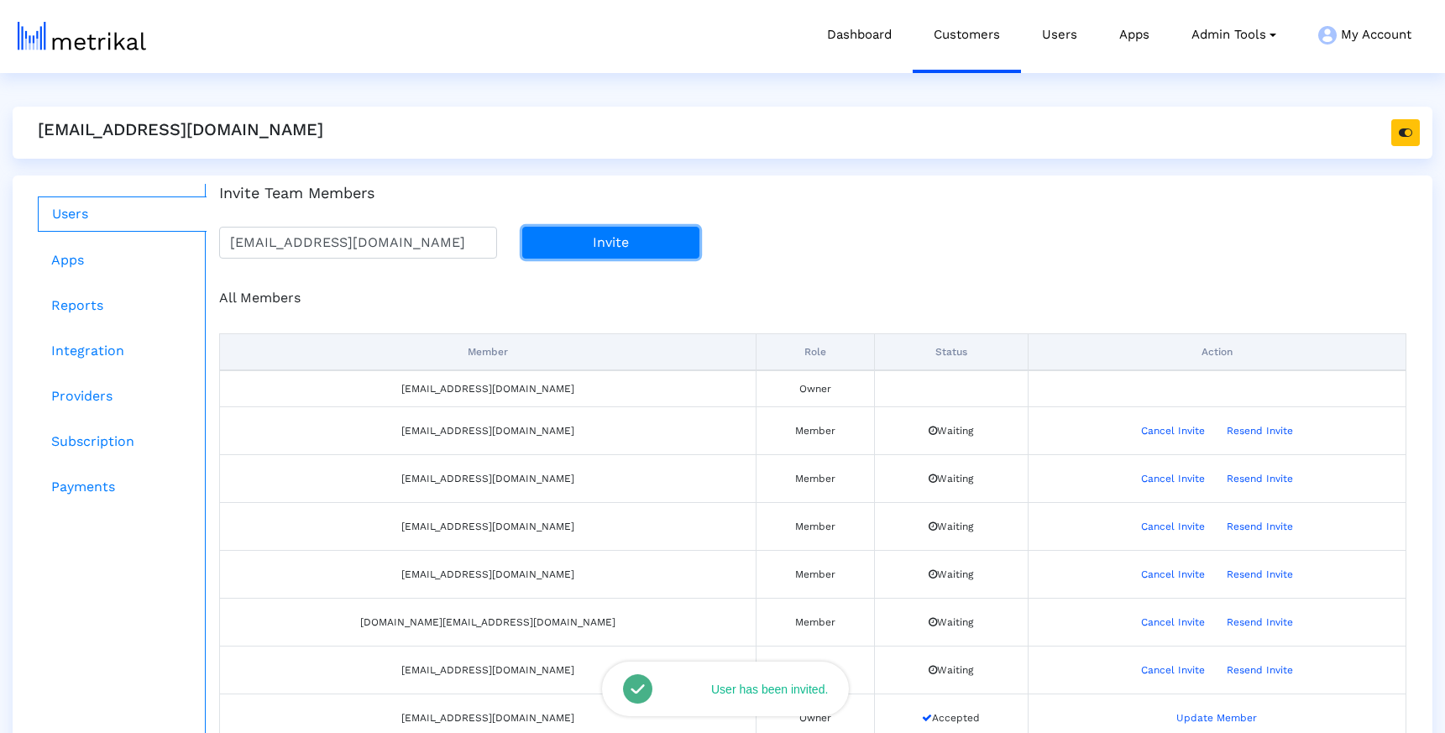
click at [580, 229] on button "Invite" at bounding box center [610, 243] width 177 height 32
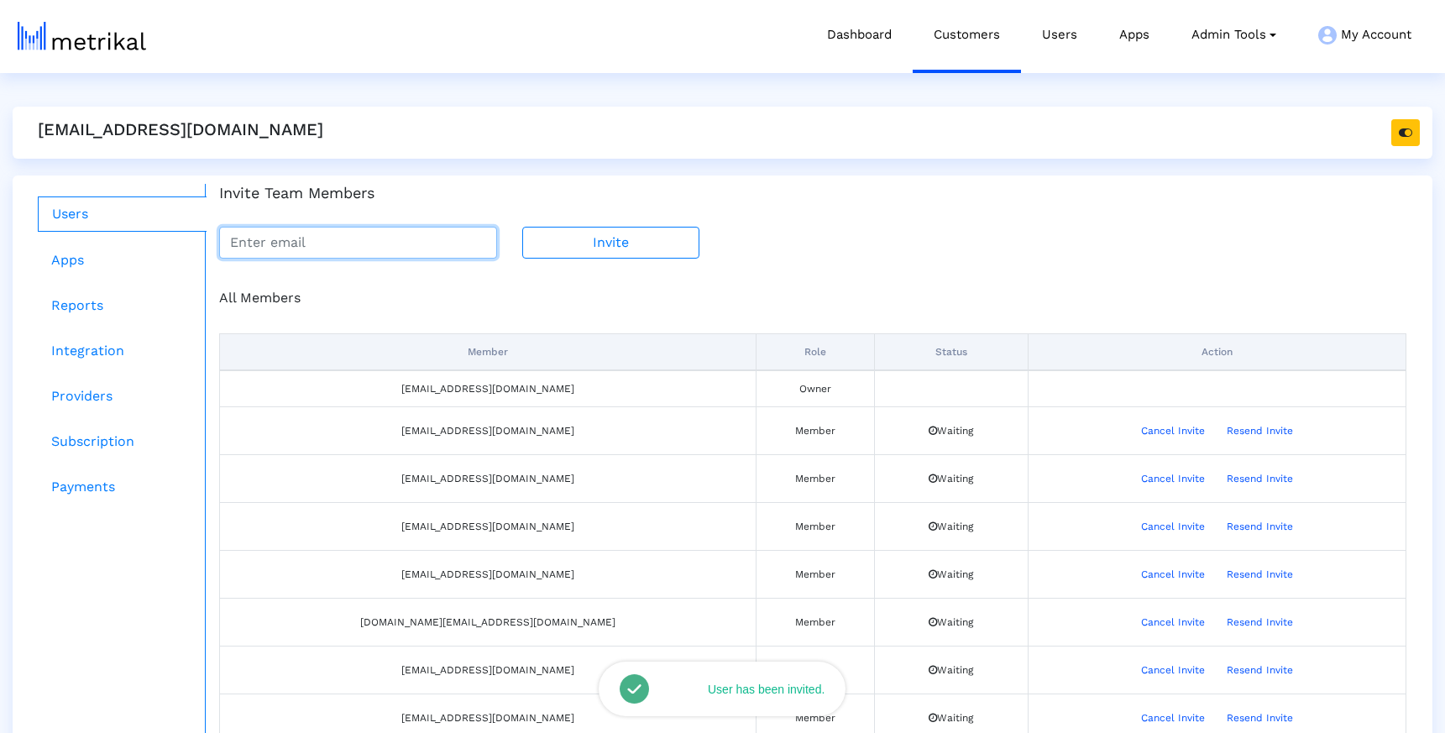
click at [425, 256] on input "email" at bounding box center [358, 243] width 278 height 32
paste input "[EMAIL_ADDRESS][DOMAIN_NAME]"
type input "[EMAIL_ADDRESS][DOMAIN_NAME]"
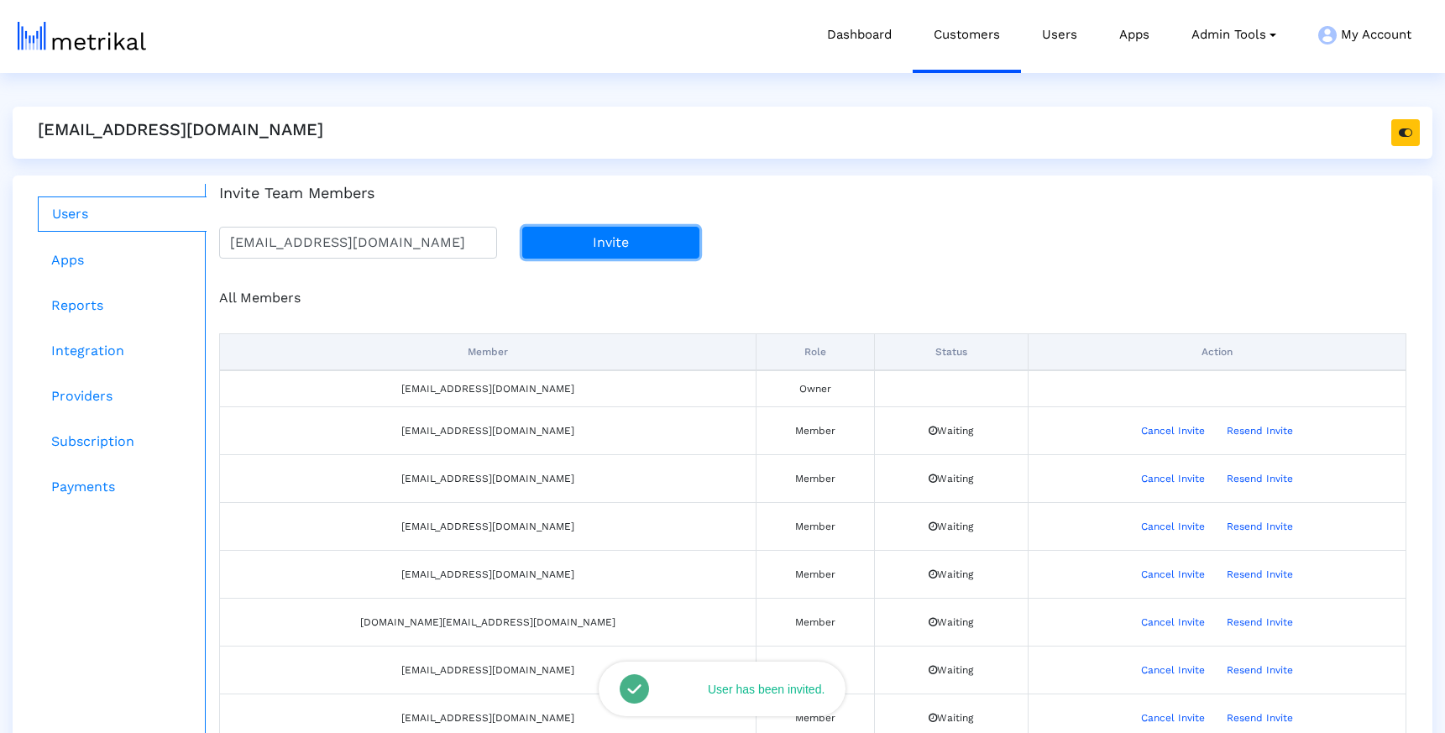
click at [617, 233] on button "Invite" at bounding box center [610, 243] width 177 height 32
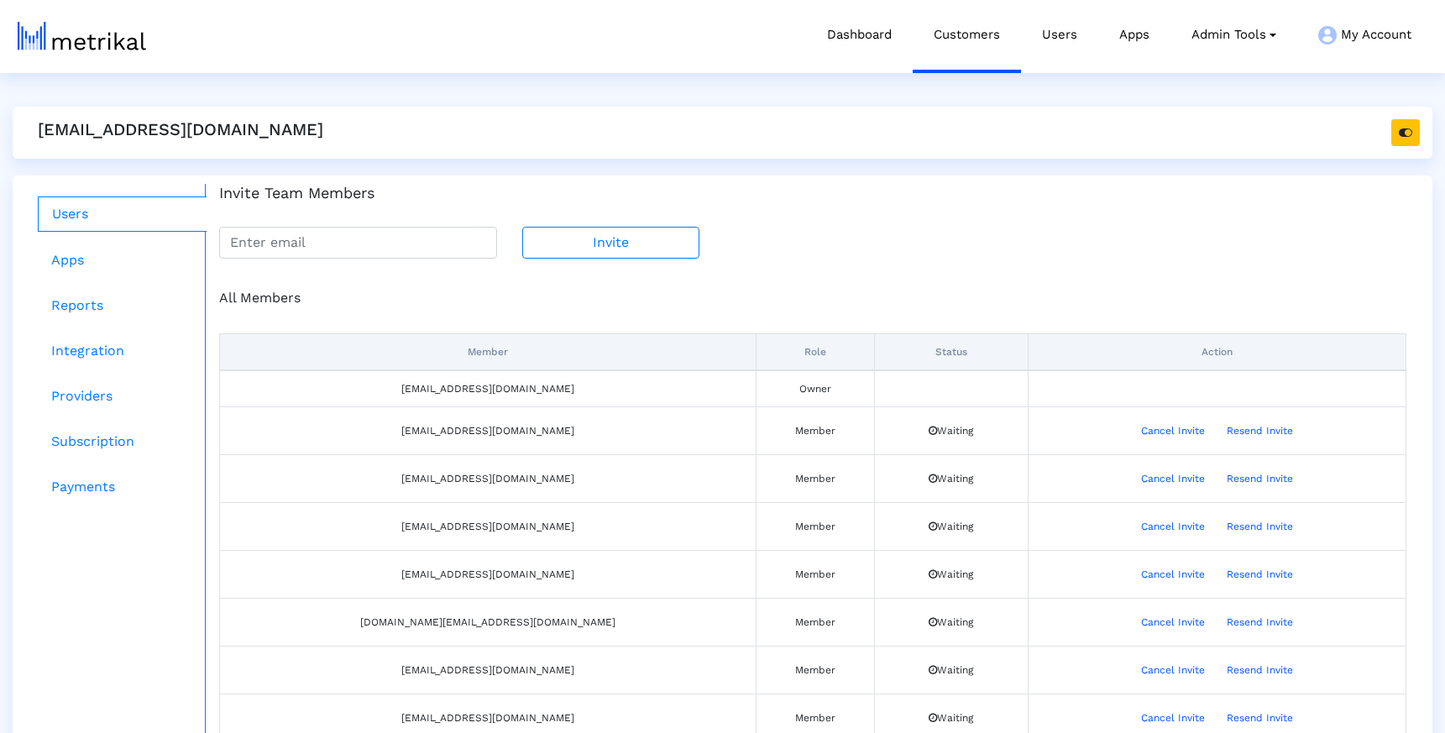
scroll to position [143, 0]
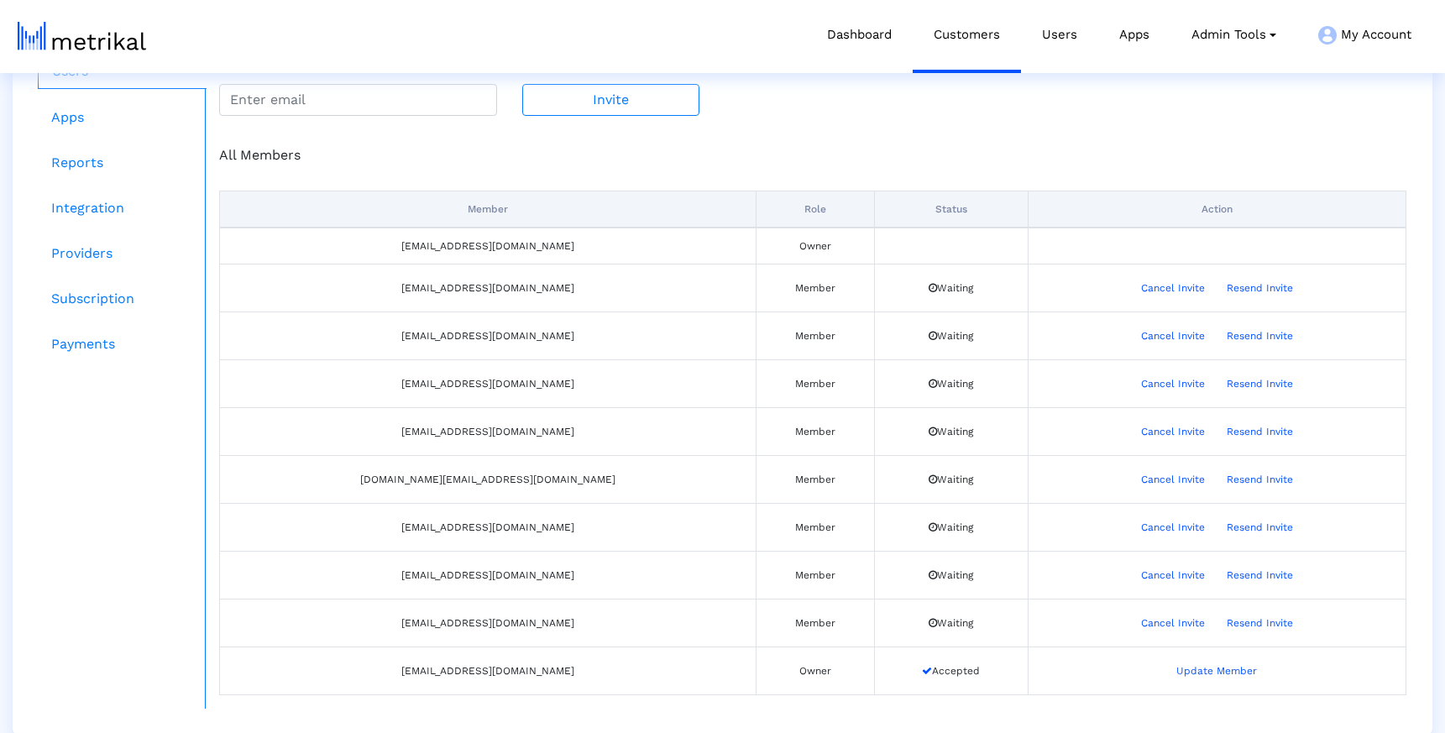
click at [761, 139] on div "All Members Member Role Status Action [EMAIL_ADDRESS][DOMAIN_NAME] Owner [EMAIL…" at bounding box center [813, 412] width 1213 height 593
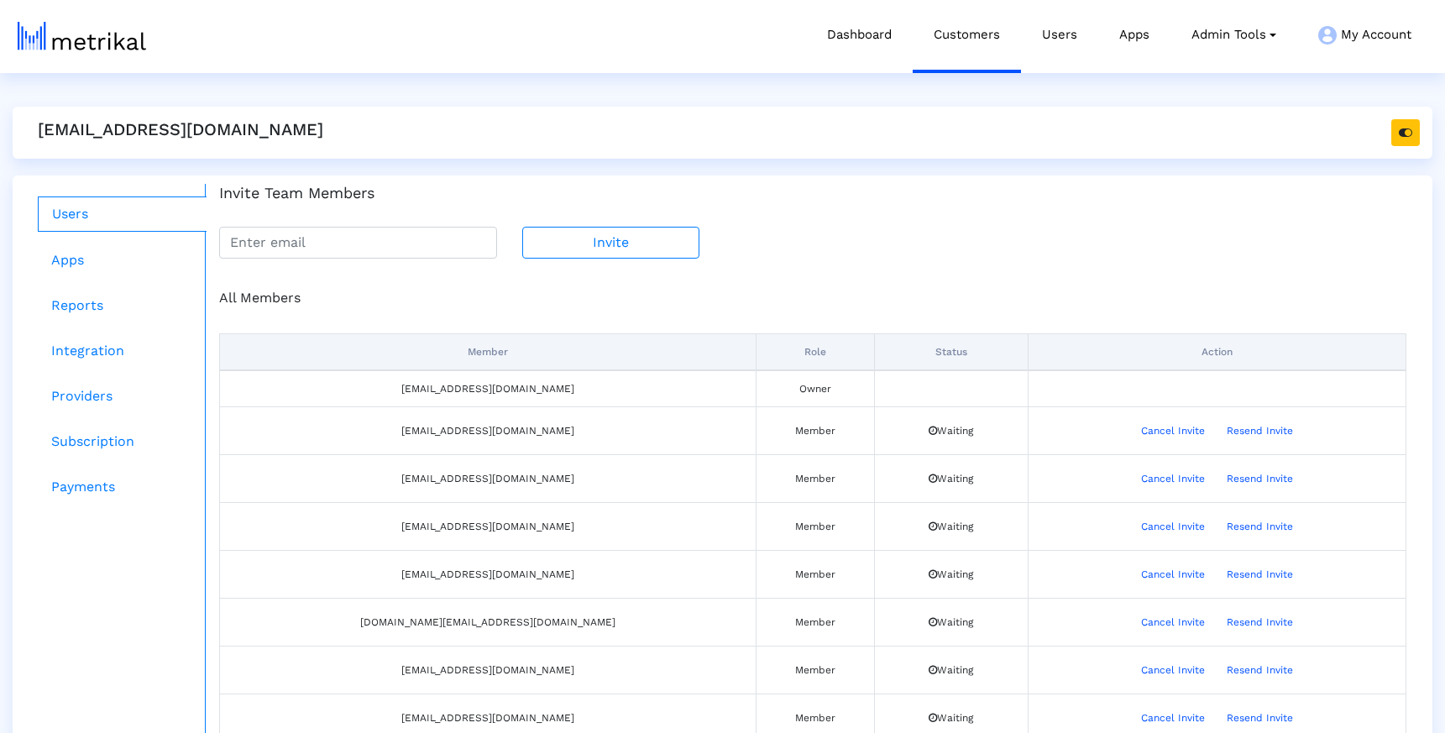
scroll to position [143, 0]
